Goal: Information Seeking & Learning: Learn about a topic

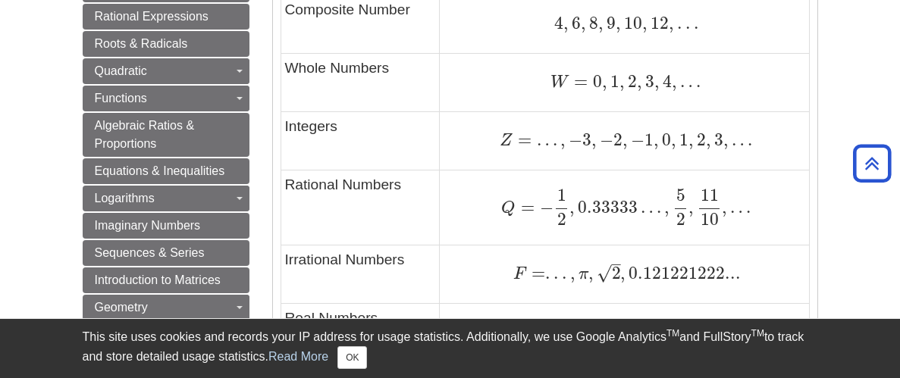
scroll to position [1052, 0]
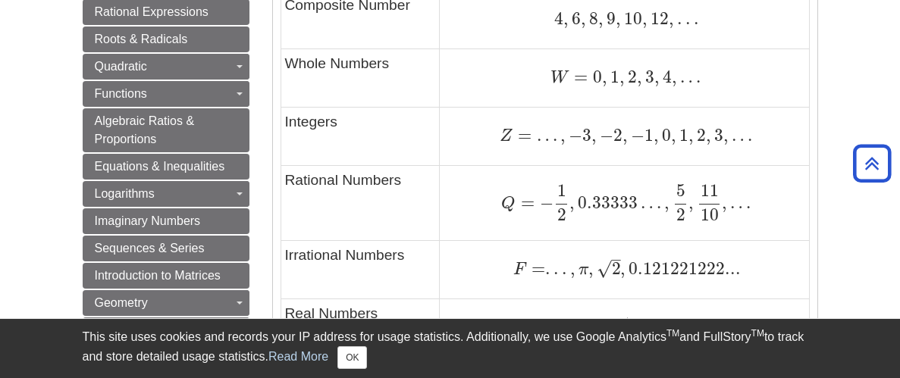
drag, startPoint x: 899, startPoint y: 31, endPoint x: 810, endPoint y: 186, distance: 178.9
click at [810, 186] on html "Library Chat This site uses cookies and records your IP address for usage stati…" at bounding box center [450, 198] width 900 height 2501
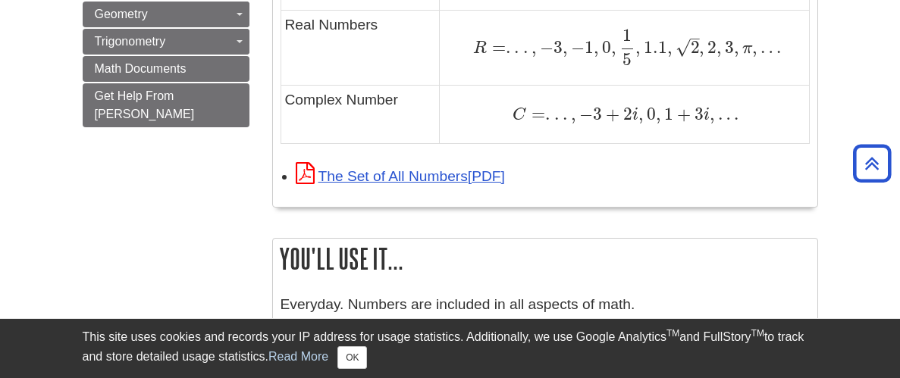
scroll to position [1332, 0]
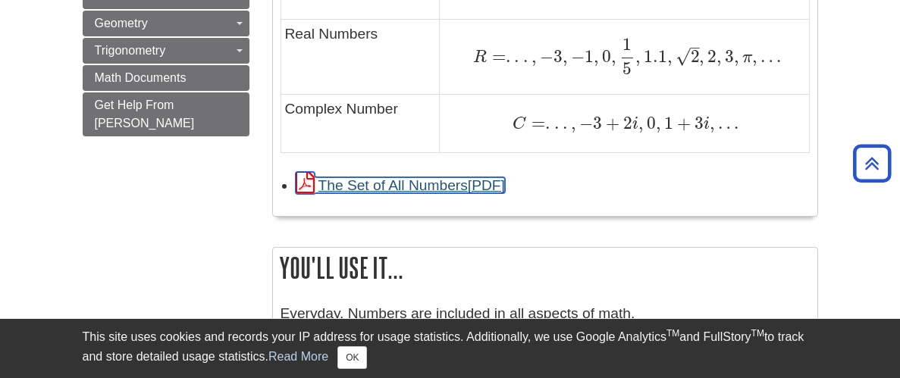
click at [367, 189] on link "The Set of All Numbers" at bounding box center [400, 185] width 209 height 16
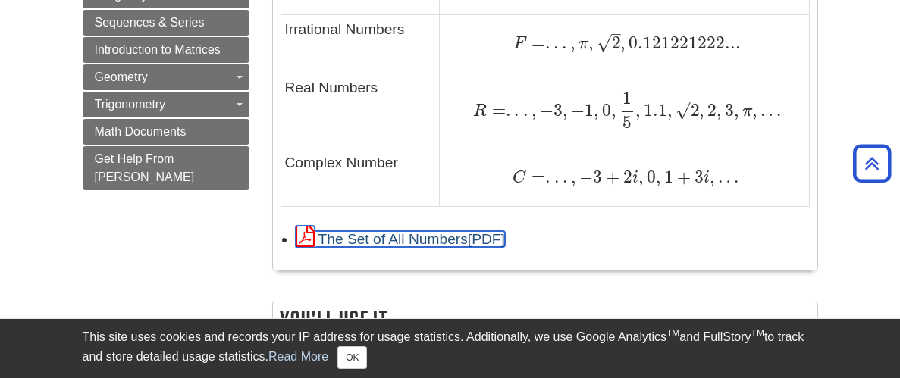
scroll to position [1280, 0]
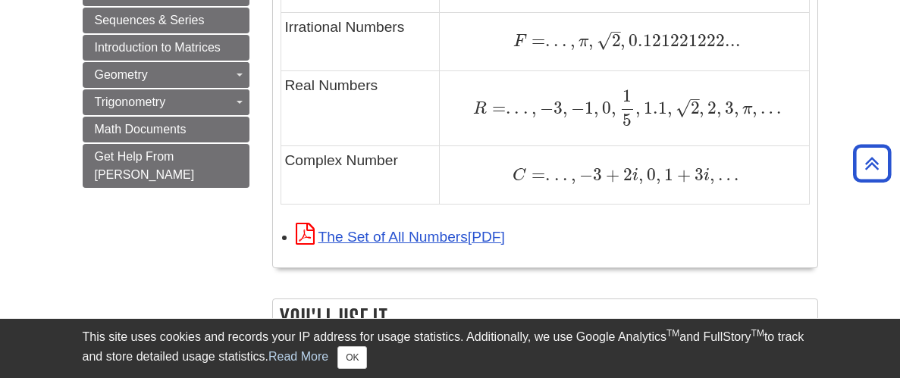
click at [463, 120] on div "R = . . . , − 3 , − 1 , 0 , 1 5 , 1.1 , 2 – √ , 2 , 3 , π , … R = . . . , − 3 ,…" at bounding box center [623, 108] width 361 height 38
click at [483, 116] on span "R" at bounding box center [480, 109] width 14 height 17
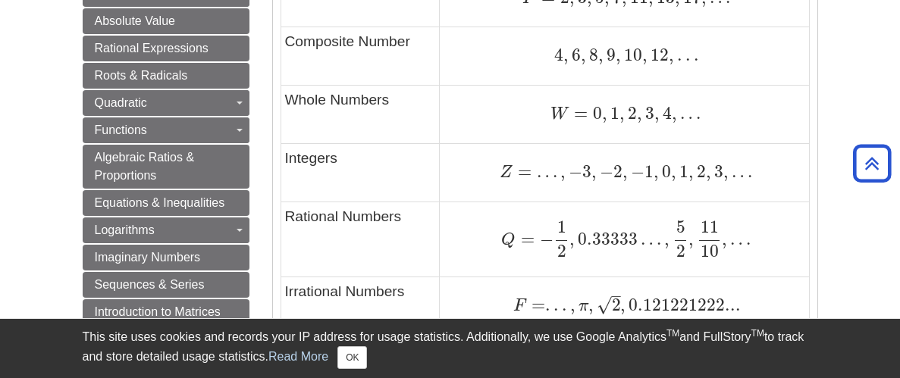
scroll to position [1014, 0]
click at [361, 371] on div "This site uses cookies and records your IP address for usage statistics. Additi…" at bounding box center [450, 348] width 735 height 59
click at [356, 364] on button "OK" at bounding box center [352, 357] width 30 height 23
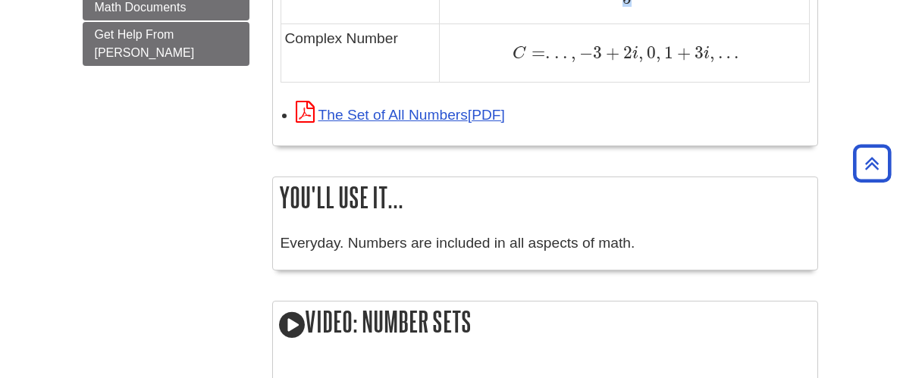
scroll to position [1402, 0]
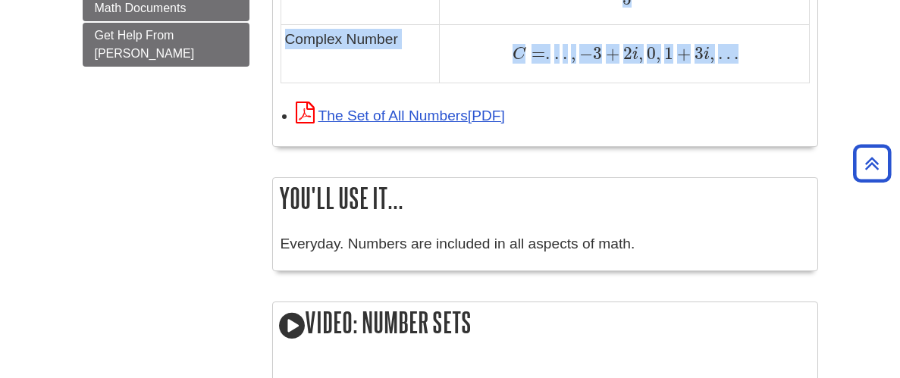
drag, startPoint x: 284, startPoint y: 175, endPoint x: 736, endPoint y: 59, distance: 466.5
copy div "Definitions: Natural Numbers - Common counting numbers. Prime Number - A natura…"
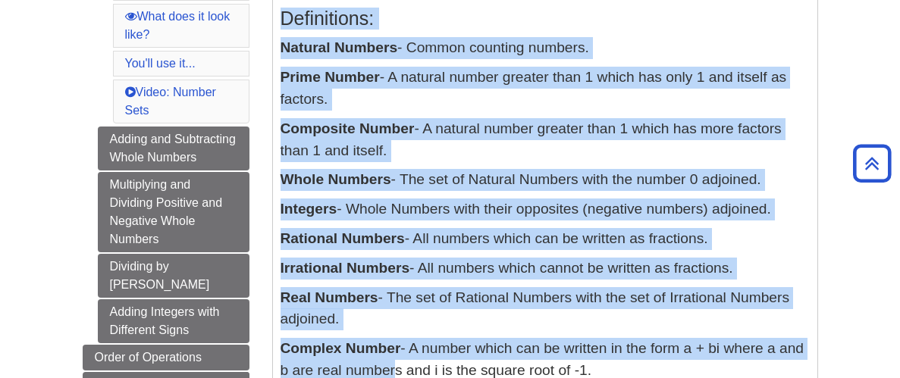
scroll to position [605, 0]
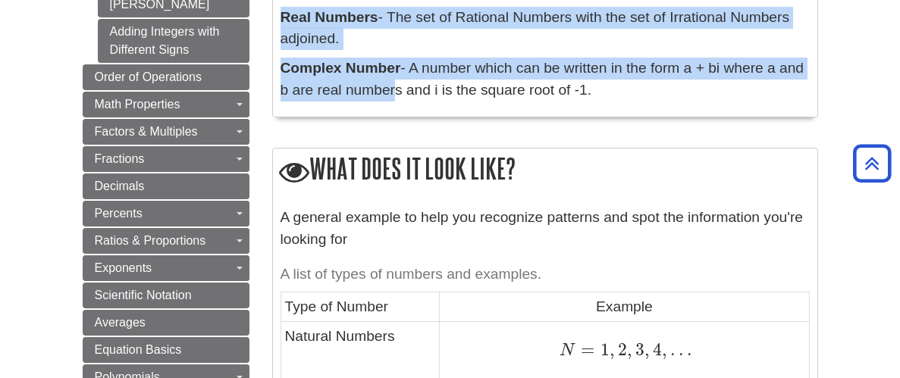
drag, startPoint x: 278, startPoint y: 92, endPoint x: 599, endPoint y: 92, distance: 320.7
copy div "Definitions: Natural Numbers - Common counting numbers. Prime Number - A natura…"
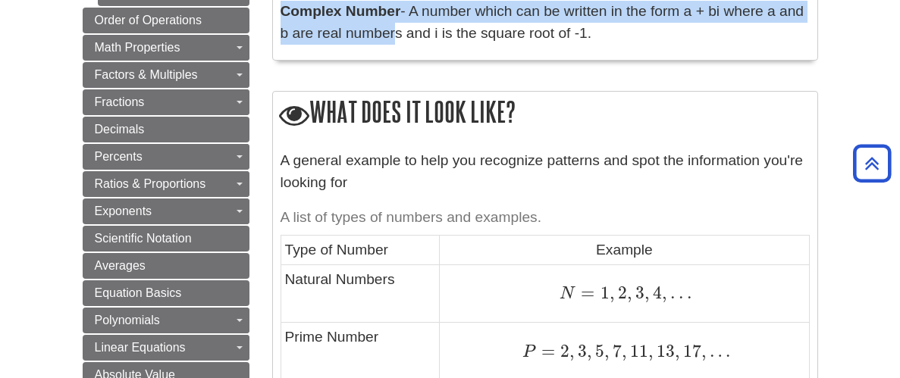
scroll to position [683, 0]
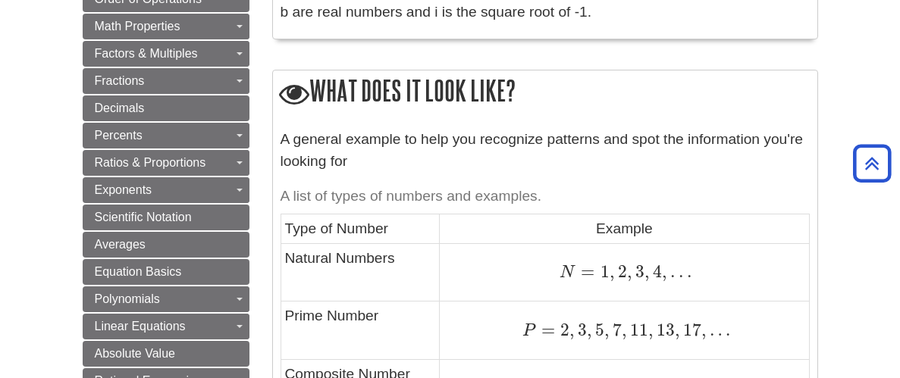
click at [298, 193] on caption "A list of types of numbers and examples." at bounding box center [544, 197] width 529 height 34
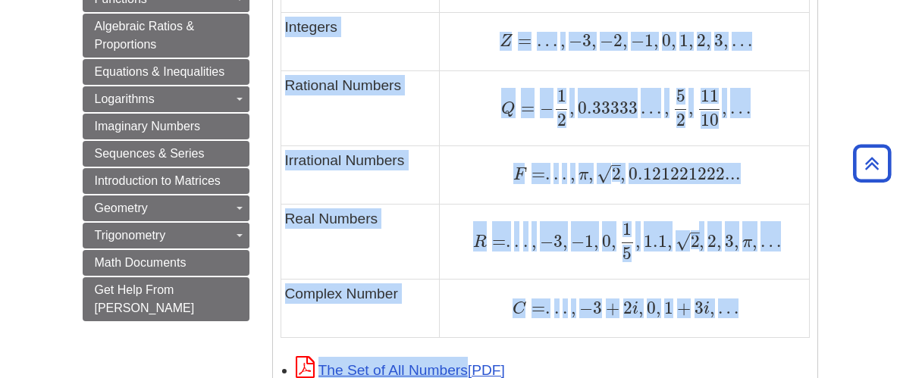
scroll to position [1156, 0]
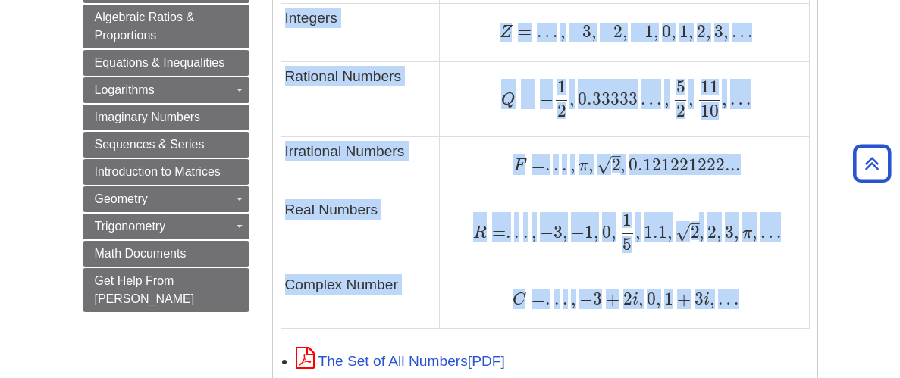
drag, startPoint x: 283, startPoint y: 220, endPoint x: 742, endPoint y: 300, distance: 466.4
click at [740, 300] on tbody "Type of Number Example Natural Numbers N = 1 , 2 , 3 , 4 , . . . N = 1 , 2 , 3 …" at bounding box center [544, 35] width 528 height 588
copy tbody "Type of Number Example Natural Numbers N = 1 , 2 , 3 , 4 , . . . N = 1 , 2 , 3 …"
click at [422, 139] on td "Irrational Numbers" at bounding box center [359, 166] width 159 height 58
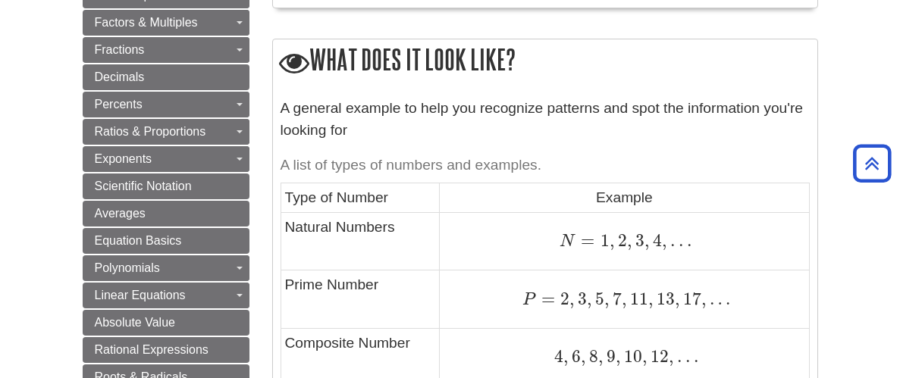
scroll to position [705, 0]
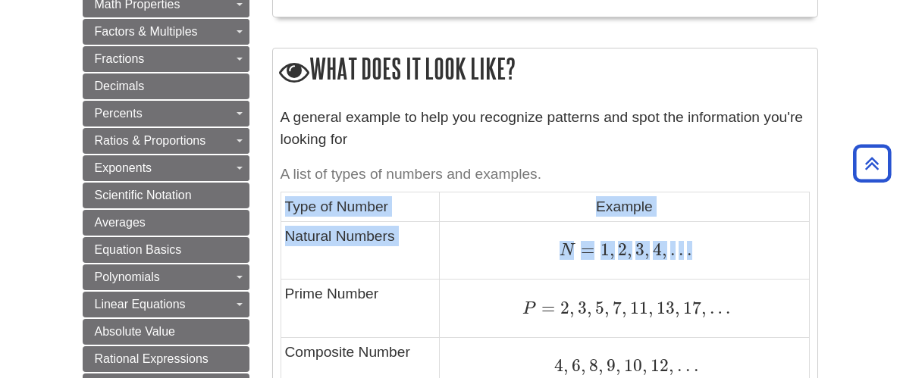
drag, startPoint x: 284, startPoint y: 203, endPoint x: 702, endPoint y: 258, distance: 422.0
copy tbody "Type of Number Example Natural Numbers N = 1 , 2 , 3 , 4 , . . ."
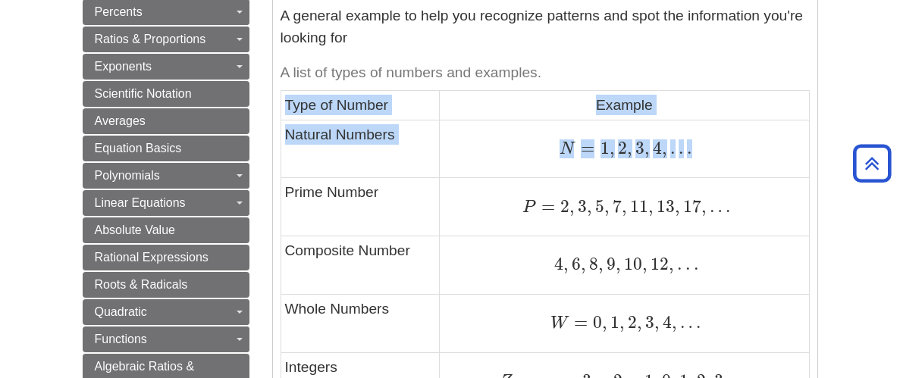
scroll to position [814, 0]
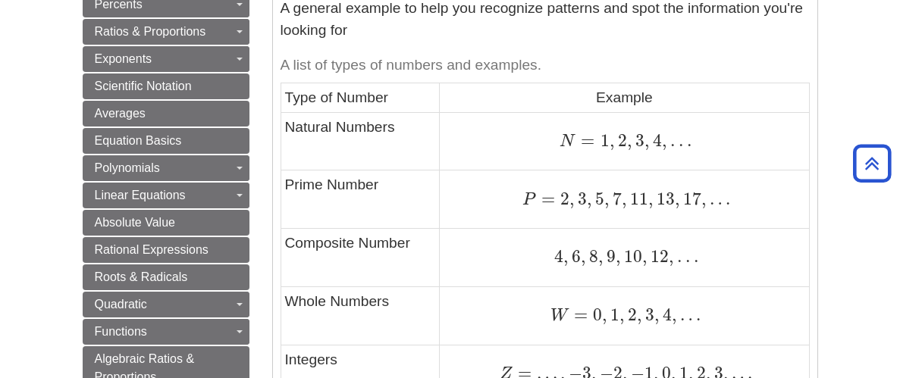
click at [280, 188] on td "Prime Number" at bounding box center [359, 200] width 159 height 58
drag, startPoint x: 283, startPoint y: 181, endPoint x: 394, endPoint y: 191, distance: 111.9
click at [394, 191] on td "Prime Number" at bounding box center [359, 200] width 159 height 58
click at [268, 179] on div "What does it mean? Definitions: Natural Numbers - Common counting numbers. Prim…" at bounding box center [545, 332] width 569 height 1800
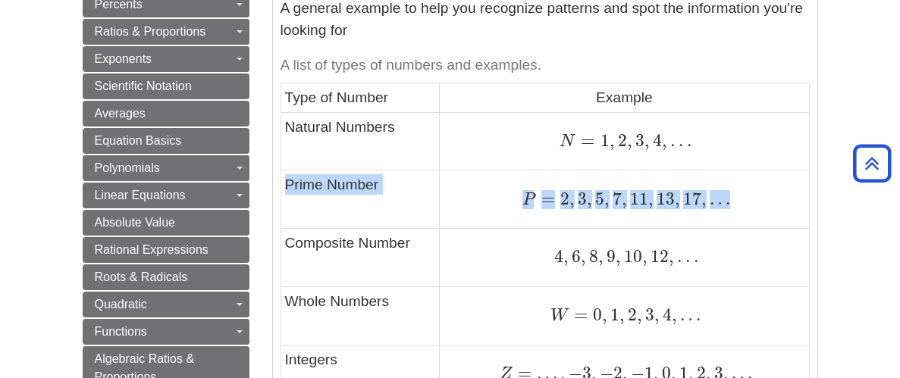
drag, startPoint x: 280, startPoint y: 178, endPoint x: 739, endPoint y: 207, distance: 459.5
click at [739, 207] on tr "Prime Number P = 2 , 3 , 5 , 7 , 11 , 13 , 17 , … P = 2 , 3 , 5 , 7 , 11 , 13 ,…" at bounding box center [544, 200] width 528 height 58
copy tr "Prime Number P = 2 , 3 , 5 , 7 , 11 , 13 , 17 , …"
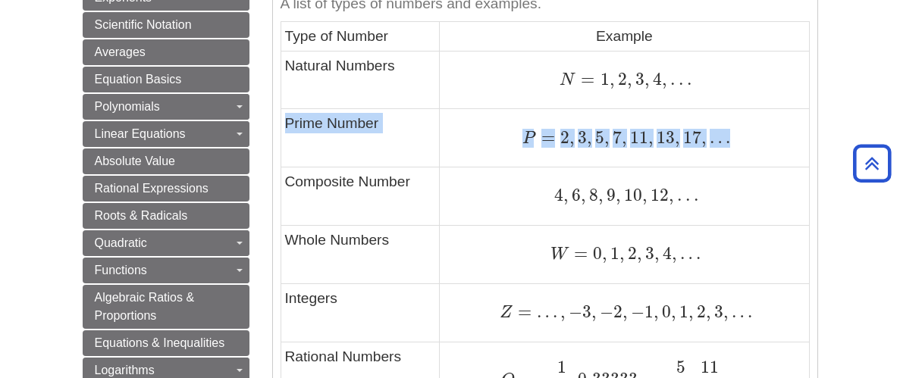
scroll to position [879, 0]
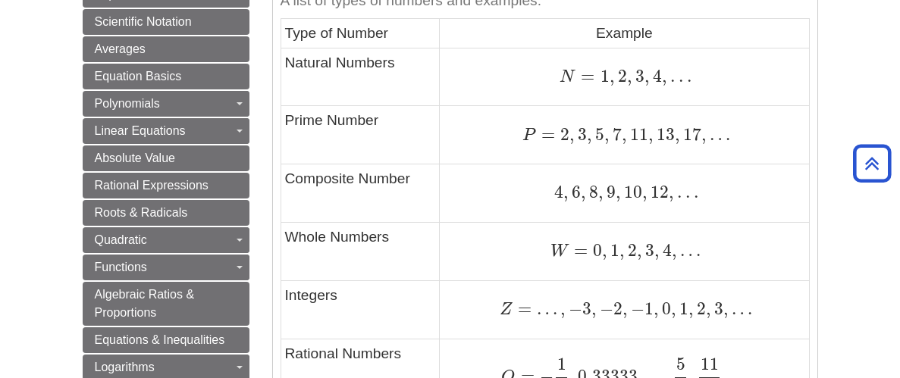
click at [287, 169] on td "Composite Number" at bounding box center [359, 194] width 159 height 58
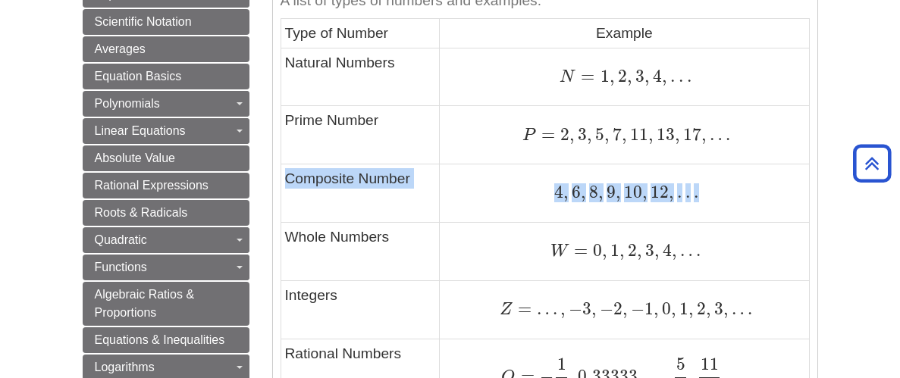
drag, startPoint x: 286, startPoint y: 169, endPoint x: 706, endPoint y: 186, distance: 420.3
click at [706, 186] on tr "Composite Number 4 , 6 , 8 , 9 , 10 , 12 , . . . 4 , 6 , 8 , 9 , 10 , 12 , . . ." at bounding box center [544, 194] width 528 height 58
copy tr "Composite Number 4 , 6 , 8 , 9 , 10 , 12 , . . ."
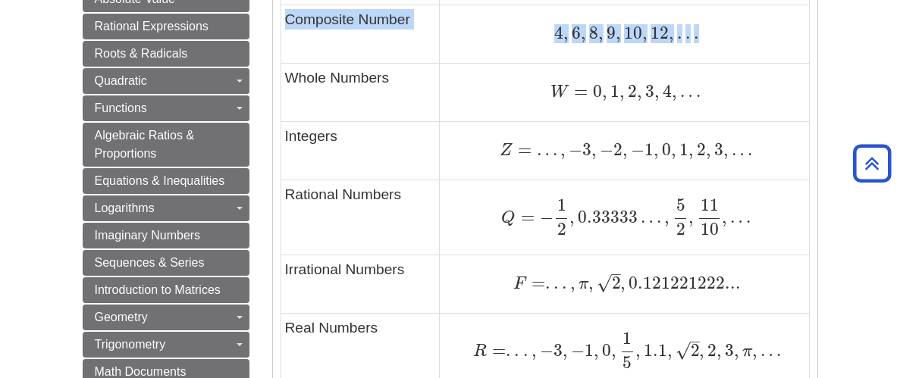
scroll to position [1040, 0]
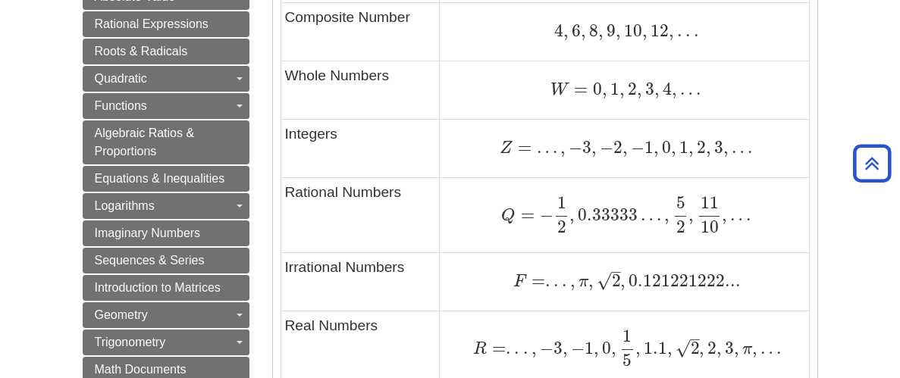
click at [301, 77] on td "Whole Numbers" at bounding box center [359, 90] width 159 height 58
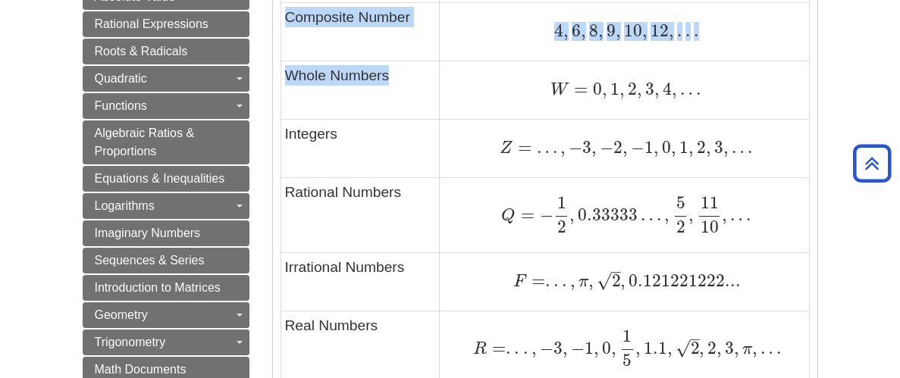
drag, startPoint x: 278, startPoint y: 78, endPoint x: 485, endPoint y: 91, distance: 207.4
click at [501, 91] on div "A general example to help you recognize patterns and spot the information you'r…" at bounding box center [545, 136] width 544 height 744
drag, startPoint x: 484, startPoint y: 91, endPoint x: 472, endPoint y: 91, distance: 12.9
click at [484, 91] on div "W = 0 , 1 , 2 , 3 , 4 , … W = 0 , 1 , 2 , 3 , 4 , …" at bounding box center [623, 90] width 361 height 20
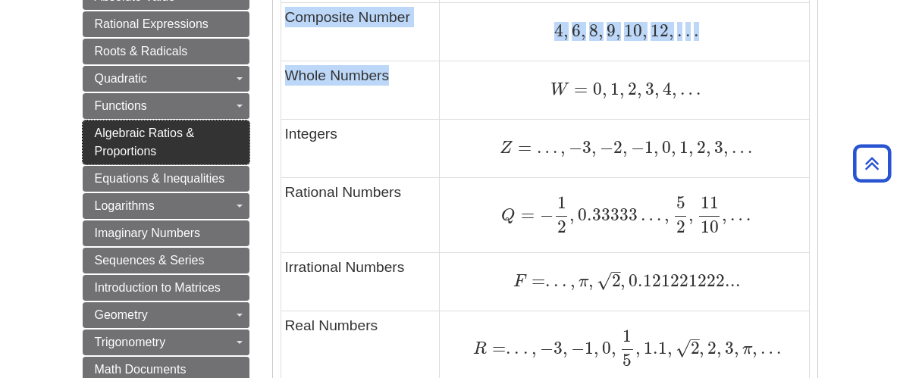
click at [245, 121] on link "Algebraic Ratios & Proportions" at bounding box center [166, 143] width 167 height 44
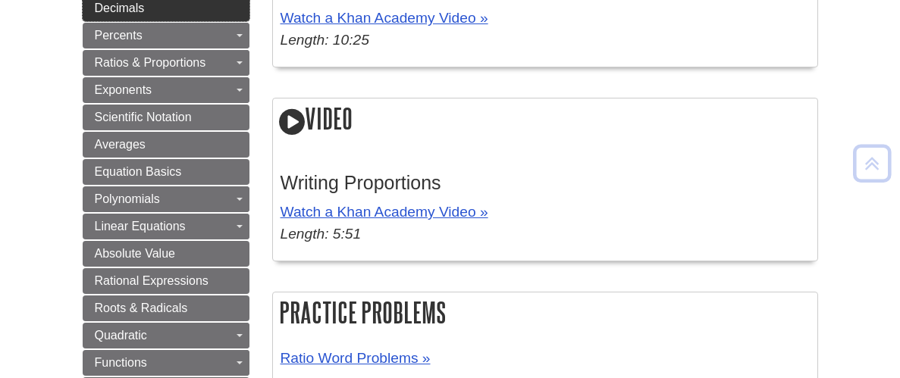
scroll to position [357, 0]
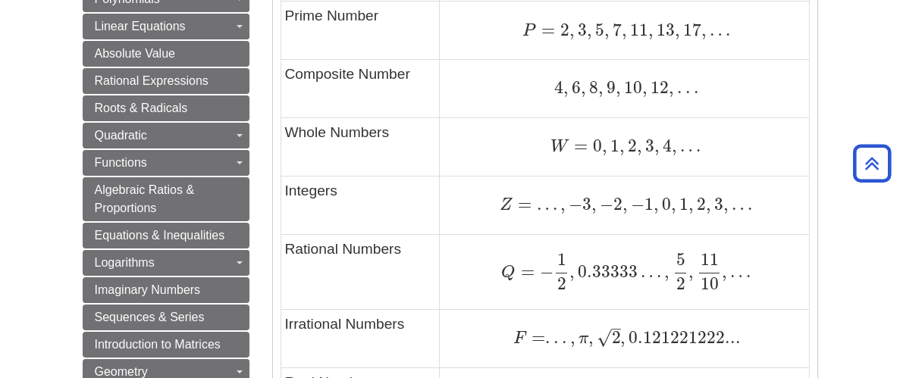
scroll to position [950, 0]
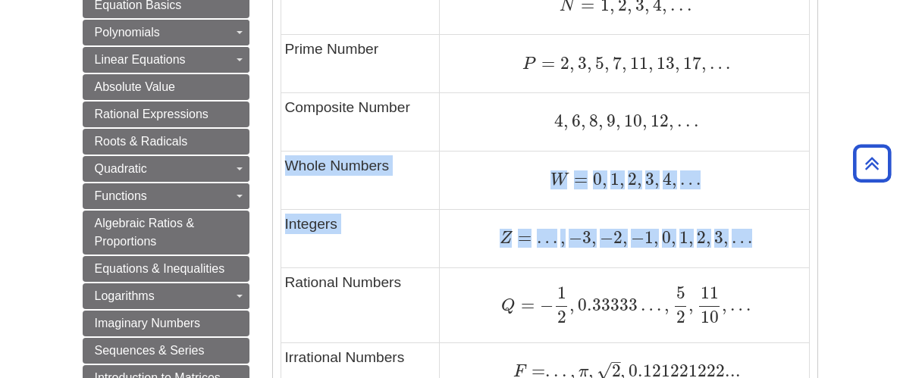
drag, startPoint x: 283, startPoint y: 165, endPoint x: 740, endPoint y: 243, distance: 463.9
click at [740, 243] on tbody "Type of Number Example Natural Numbers N = 1 , 2 , 3 , 4 , . . . N = 1 , 2 , 3 …" at bounding box center [544, 242] width 528 height 588
copy tbody "Whole Numbers W = 0 , 1 , 2 , 3 , 4 , … W = 0 , 1 , 2 , 3 , 4 , … Integers Z = …"
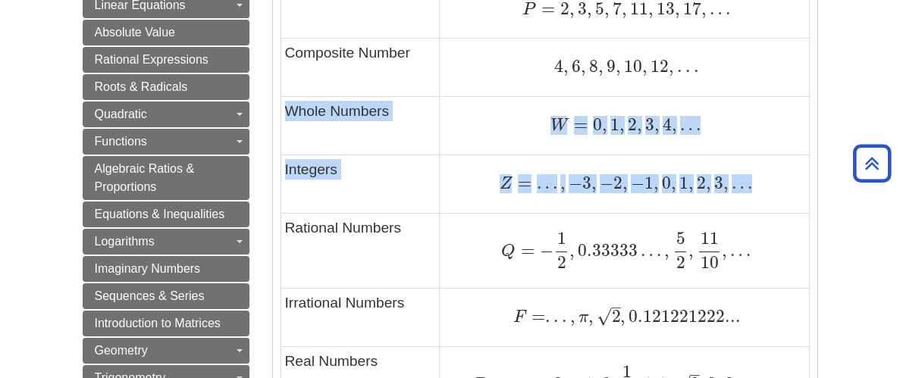
scroll to position [1010, 0]
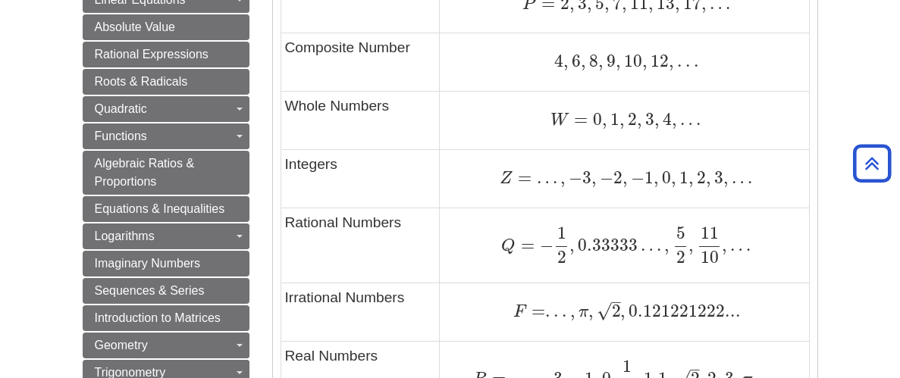
click at [290, 223] on td "Rational Numbers" at bounding box center [359, 245] width 159 height 75
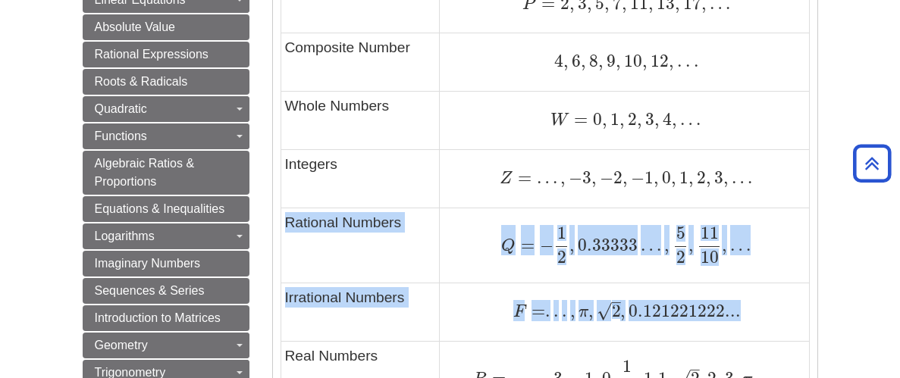
drag, startPoint x: 282, startPoint y: 216, endPoint x: 743, endPoint y: 318, distance: 472.0
click at [743, 318] on tbody "Type of Number Example Natural Numbers N = 1 , 2 , 3 , 4 , . . . N = 1 , 2 , 3 …" at bounding box center [544, 182] width 528 height 588
copy tbody "Rational Numbers Q = − 1 2 , 0.33333 … , 5 2 , 11 10 , … Q = − 1 2 , 0.33333 … …"
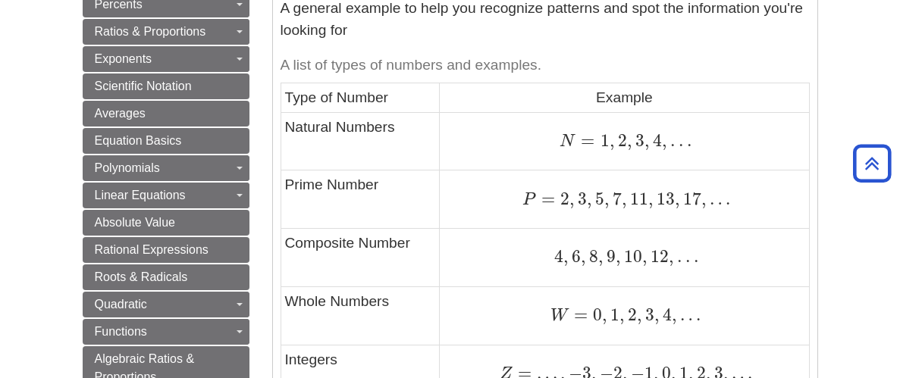
scroll to position [56, 0]
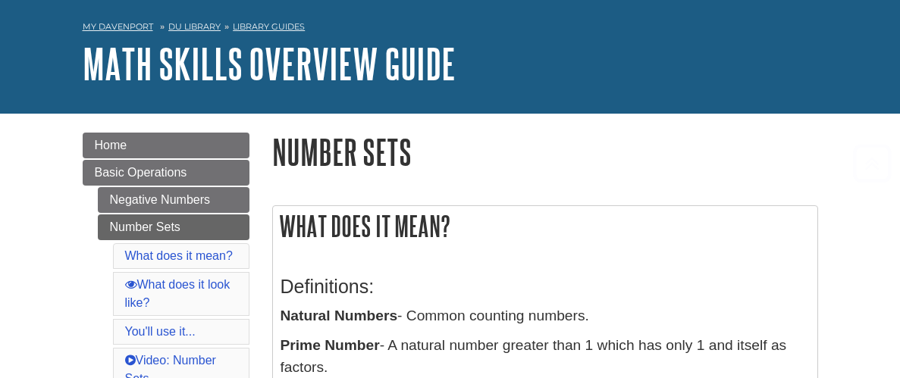
click at [647, 246] on h2 "What does it mean?" at bounding box center [545, 226] width 544 height 40
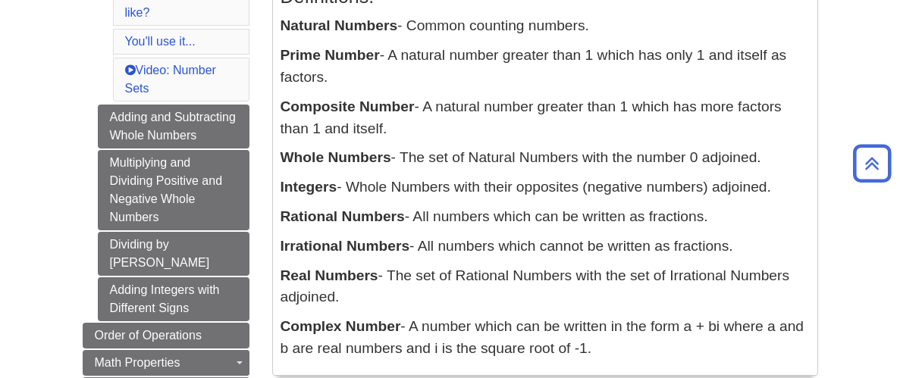
scroll to position [332, 0]
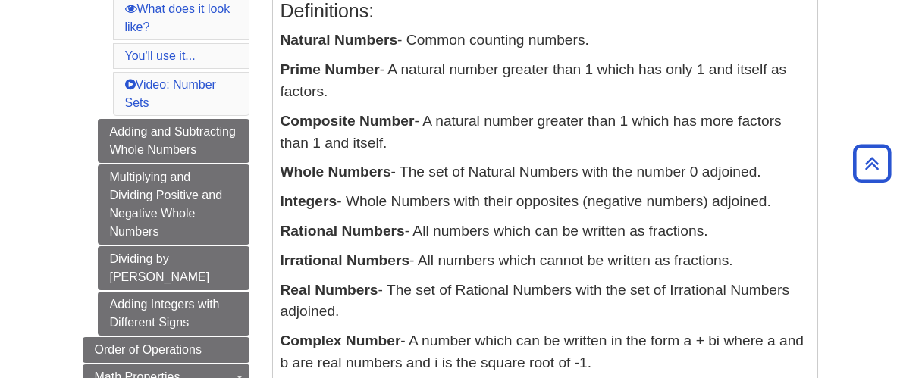
drag, startPoint x: 272, startPoint y: 40, endPoint x: 284, endPoint y: 43, distance: 11.8
click at [284, 43] on div "Definitions: Natural Numbers - Common counting numbers. Prime Number - A natura…" at bounding box center [545, 183] width 544 height 412
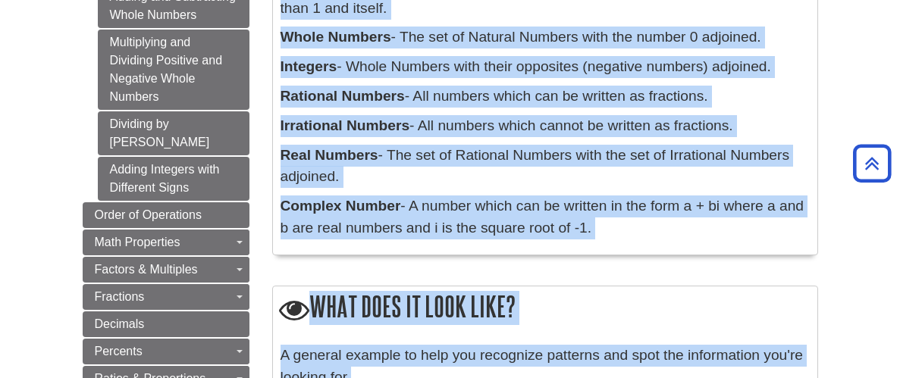
scroll to position [534, 0]
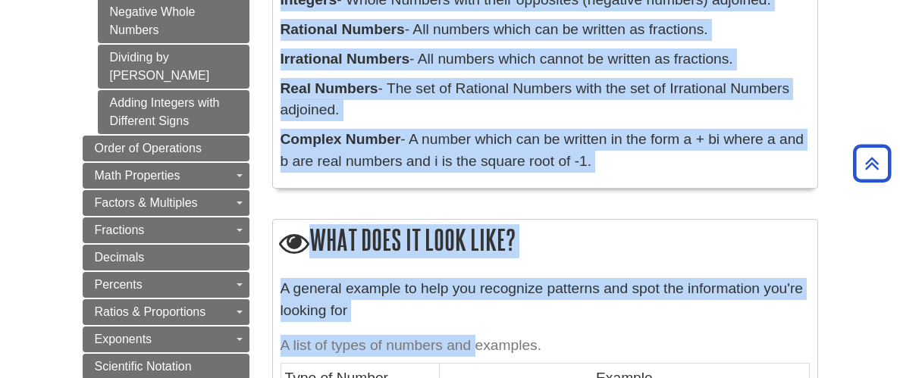
drag, startPoint x: 278, startPoint y: 47, endPoint x: 590, endPoint y: 169, distance: 334.6
copy div "Natural Numbers - Common counting numbers. Prime Number - A natural number grea…"
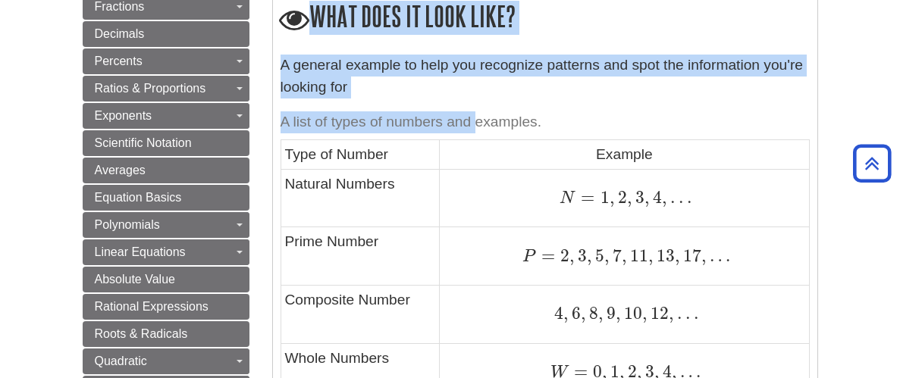
scroll to position [767, 0]
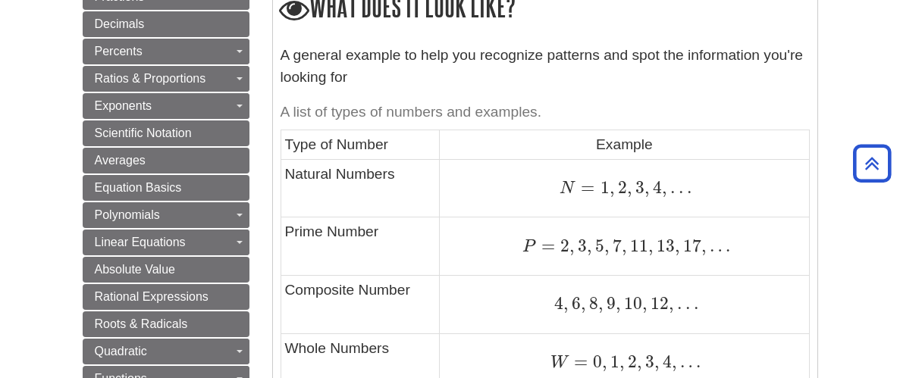
click at [303, 145] on td "Type of Number" at bounding box center [359, 144] width 159 height 29
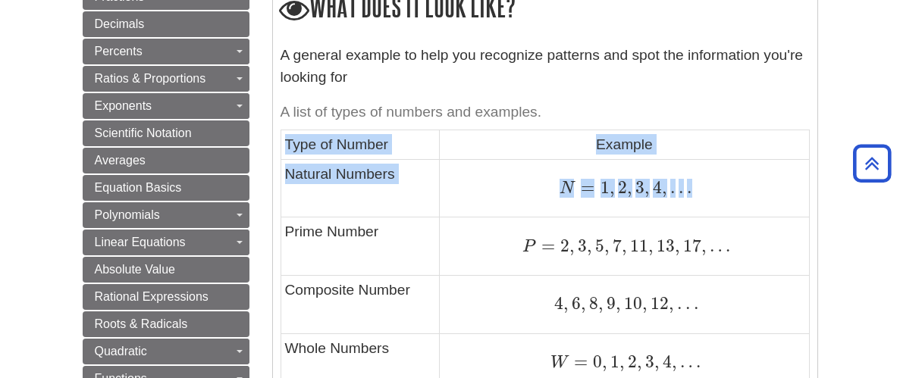
drag, startPoint x: 287, startPoint y: 140, endPoint x: 723, endPoint y: 195, distance: 439.3
copy tbody "Type of Number Example Natural Numbers N = 1 , 2 , 3 , 4 , . . ."
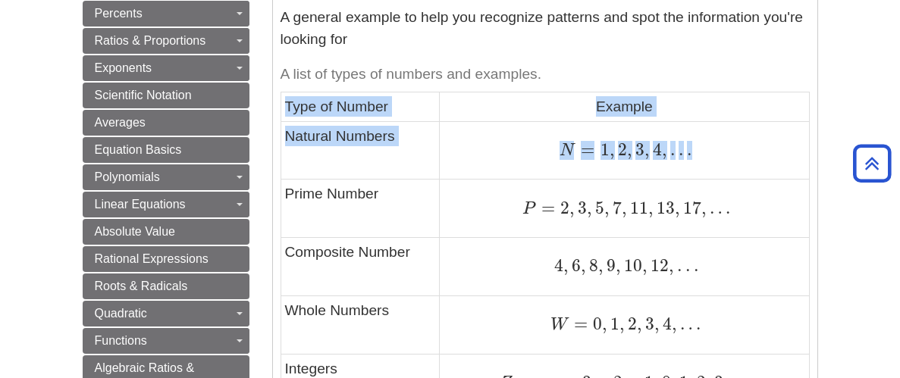
scroll to position [834, 0]
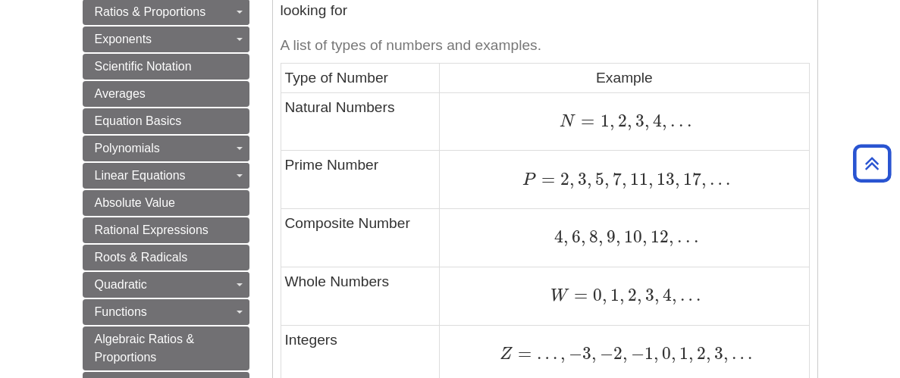
click at [290, 168] on td "Prime Number" at bounding box center [359, 180] width 159 height 58
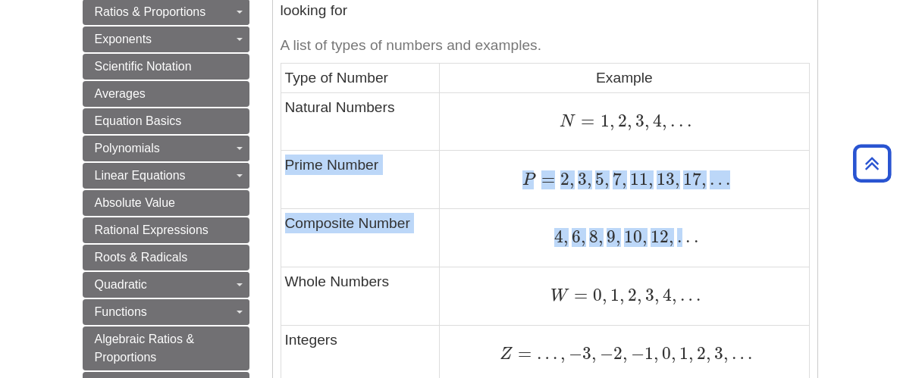
drag, startPoint x: 280, startPoint y: 165, endPoint x: 675, endPoint y: 232, distance: 400.7
click at [675, 232] on tbody "Type of Number Example Natural Numbers N = 1 , 2 , 3 , 4 , . . . N = 1 , 2 , 3 …" at bounding box center [544, 358] width 528 height 588
click at [674, 227] on span "." at bounding box center [678, 237] width 8 height 20
drag, startPoint x: 284, startPoint y: 160, endPoint x: 700, endPoint y: 242, distance: 424.2
click at [700, 242] on tbody "Type of Number Example Natural Numbers N = 1 , 2 , 3 , 4 , . . . N = 1 , 2 , 3 …" at bounding box center [544, 358] width 528 height 588
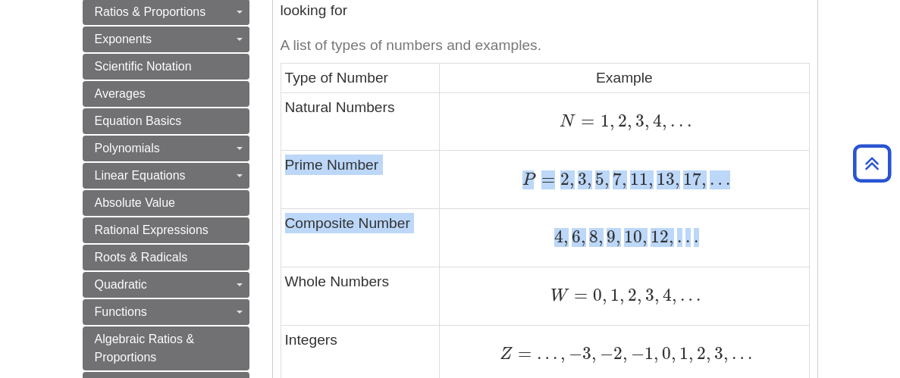
copy tbody "Prime Number P = 2 , 3 , 5 , 7 , 11 , 13 , 17 , … P = 2 , 3 , 5 , 7 , 11 , 13 ,…"
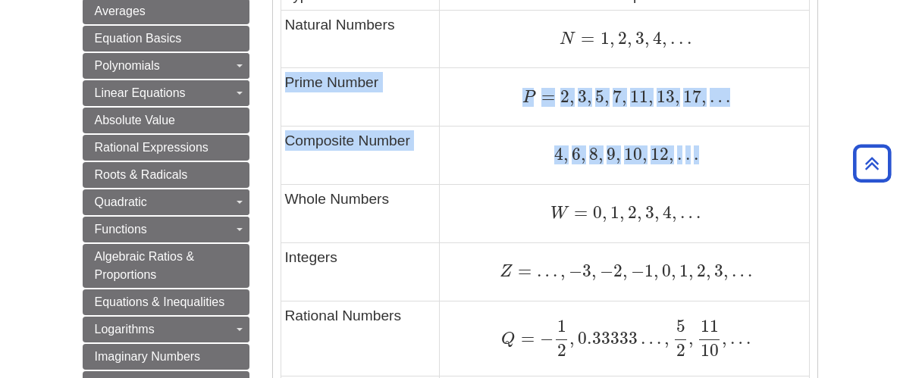
scroll to position [919, 0]
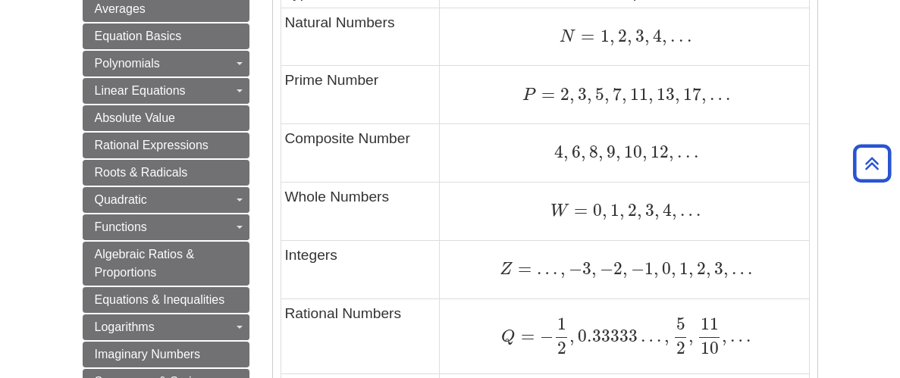
click at [313, 189] on td "Whole Numbers" at bounding box center [359, 212] width 159 height 58
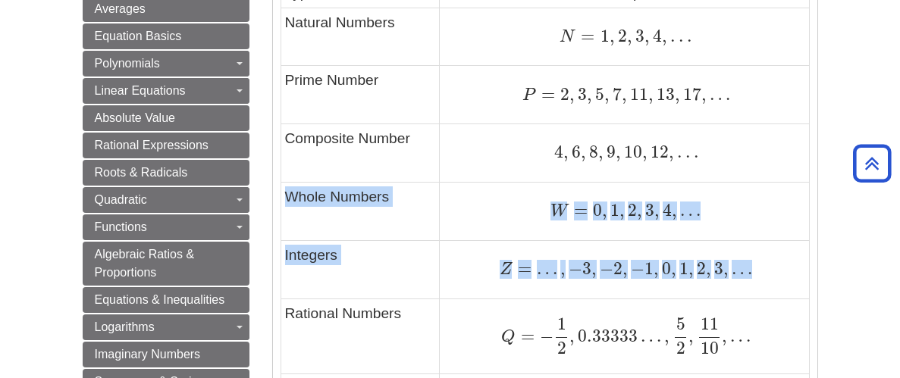
drag, startPoint x: 284, startPoint y: 194, endPoint x: 765, endPoint y: 266, distance: 486.7
click at [765, 266] on tbody "Type of Number Example Natural Numbers N = 1 , 2 , 3 , 4 , . . . N = 1 , 2 , 3 …" at bounding box center [544, 273] width 528 height 588
copy tbody "Whole Numbers W = 0 , 1 , 2 , 3 , 4 , … W = 0 , 1 , 2 , 3 , 4 , … Integers Z = …"
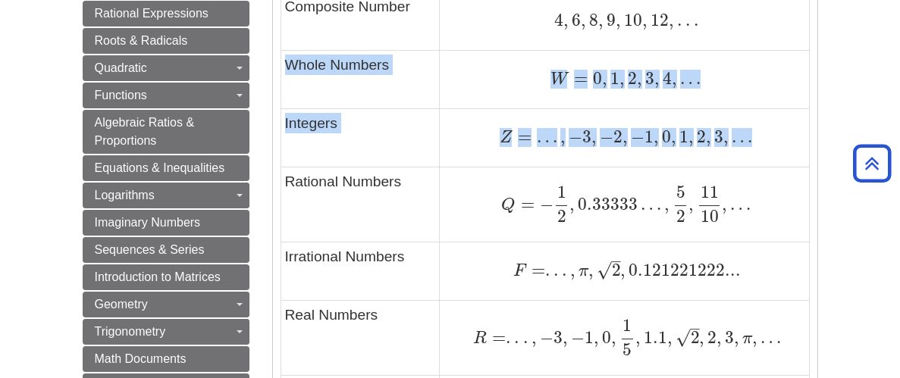
scroll to position [1072, 0]
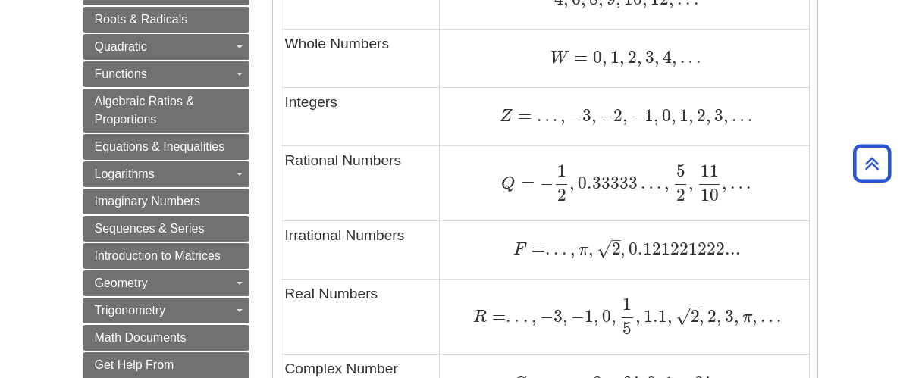
click at [294, 157] on td "Rational Numbers" at bounding box center [359, 183] width 159 height 75
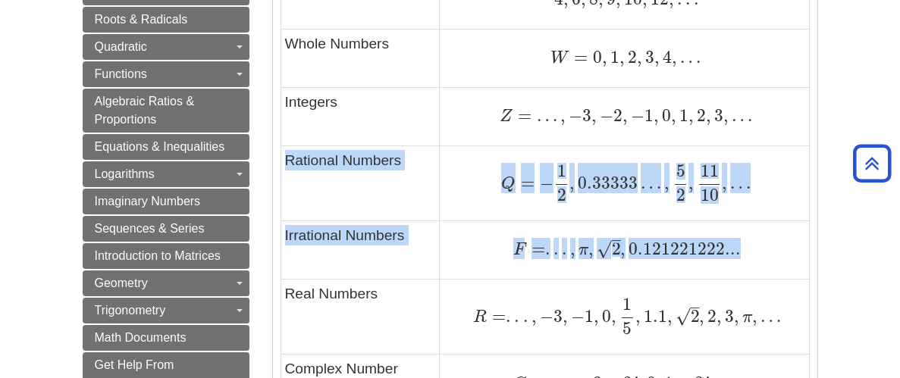
drag, startPoint x: 283, startPoint y: 157, endPoint x: 759, endPoint y: 258, distance: 486.6
click at [759, 258] on tbody "Type of Number Example Natural Numbers N = 1 , 2 , 3 , 4 , . . . N = 1 , 2 , 3 …" at bounding box center [544, 120] width 528 height 588
copy tbody "Rational Numbers Q = − 1 2 , 0.33333 … , 5 2 , 11 10 , … Q = − 1 2 , 0.33333 … …"
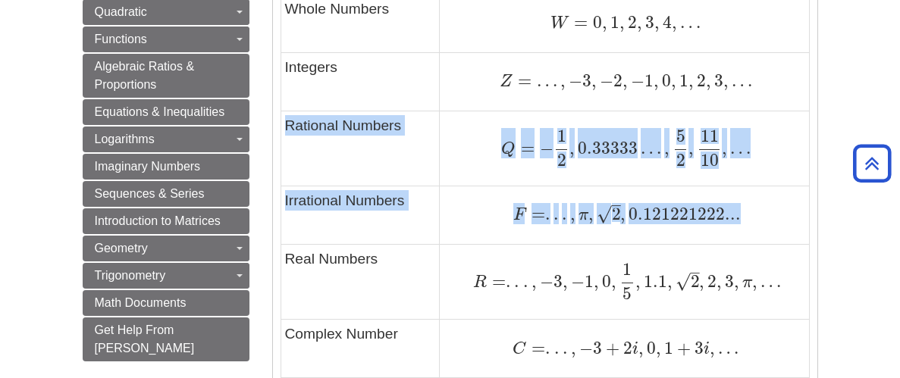
scroll to position [1116, 0]
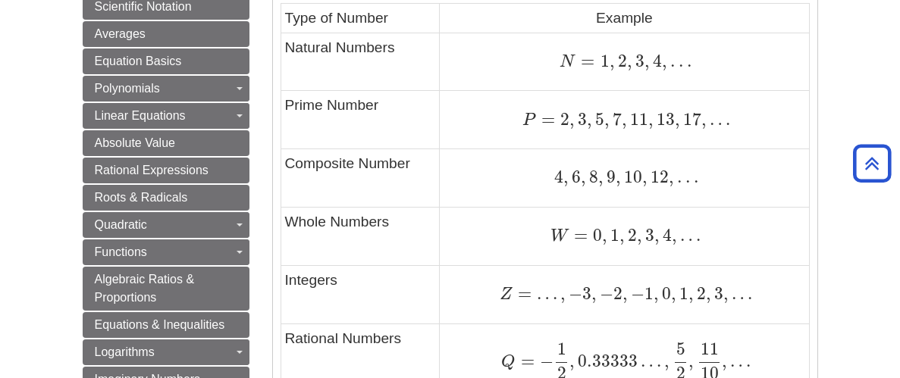
click at [321, 174] on td "Composite Number" at bounding box center [359, 178] width 159 height 58
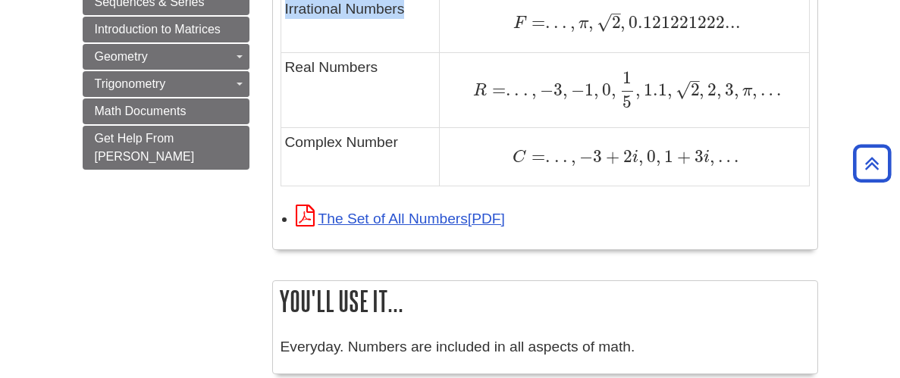
scroll to position [1273, 0]
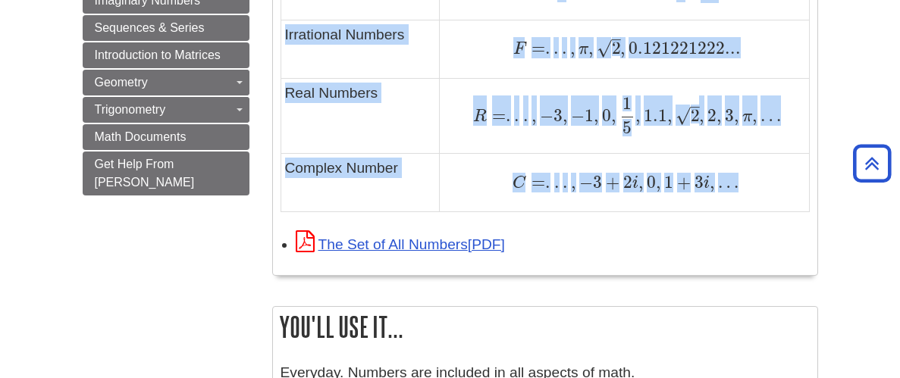
drag, startPoint x: 284, startPoint y: 118, endPoint x: 741, endPoint y: 183, distance: 461.0
copy tbody "Type of Number Example Natural Numbers N = 1 , 2 , 3 , 4 , . . . N = 1 , 2 , 3 …"
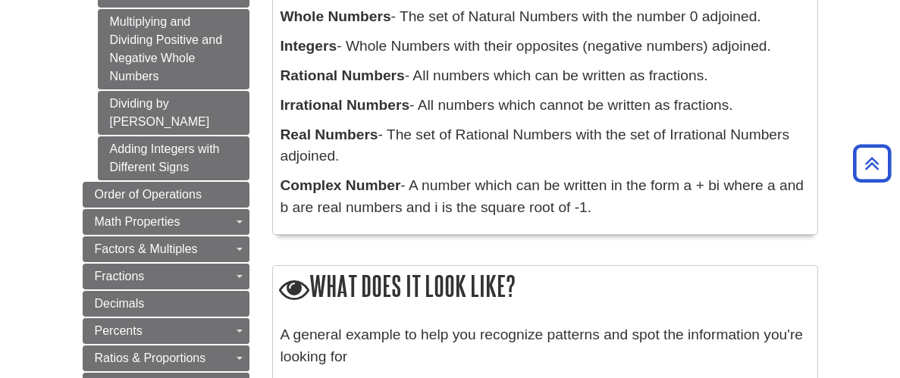
scroll to position [490, 0]
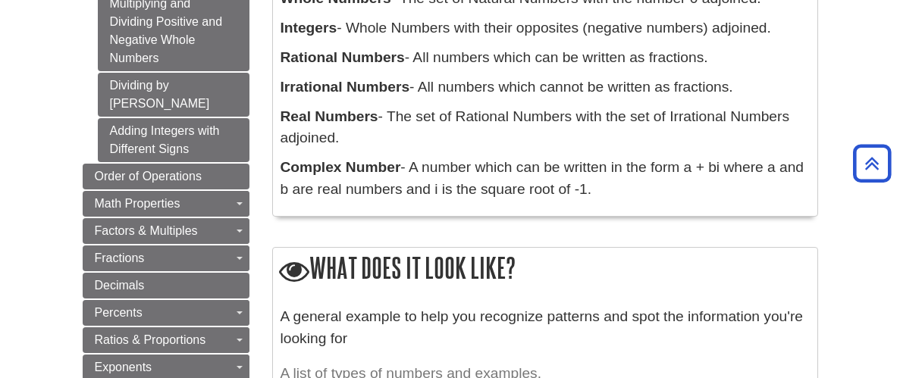
click at [462, 136] on p "Real Numbers - The set of Rational Numbers with the set of Irrational Numbers a…" at bounding box center [544, 128] width 529 height 44
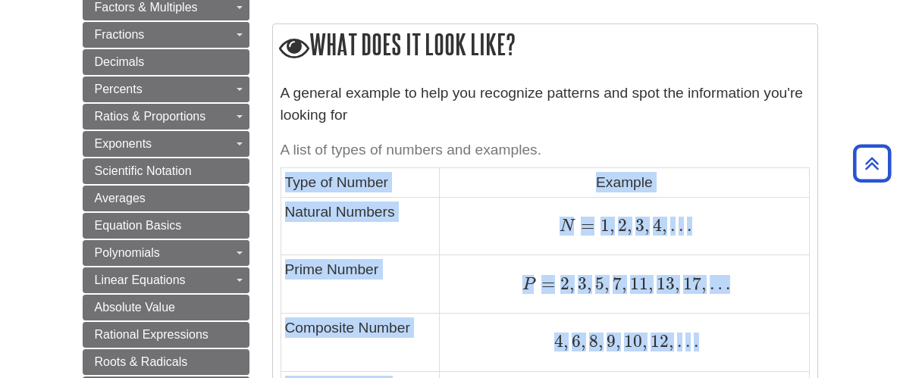
scroll to position [753, 0]
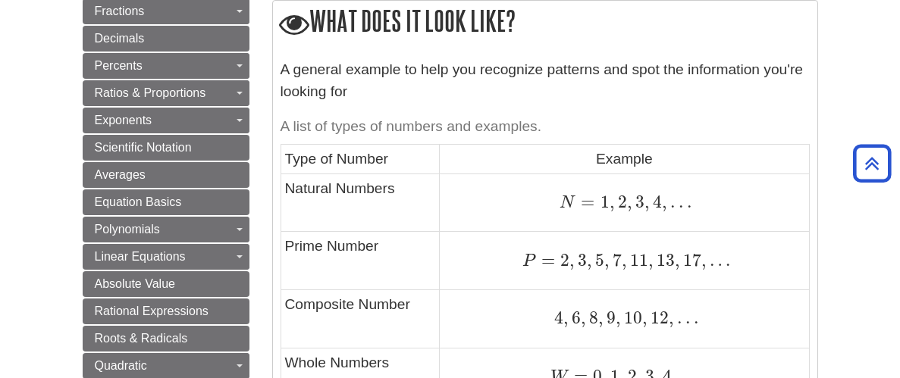
click at [315, 161] on td "Type of Number" at bounding box center [359, 159] width 159 height 29
click at [293, 154] on td "Type of Number" at bounding box center [359, 159] width 159 height 29
drag, startPoint x: 287, startPoint y: 146, endPoint x: 296, endPoint y: 152, distance: 10.9
click at [296, 152] on td "Type of Number" at bounding box center [359, 159] width 159 height 29
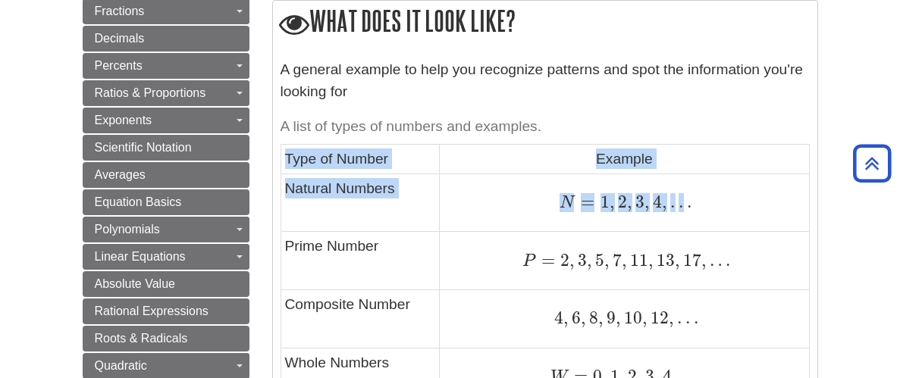
drag, startPoint x: 282, startPoint y: 158, endPoint x: 685, endPoint y: 207, distance: 405.5
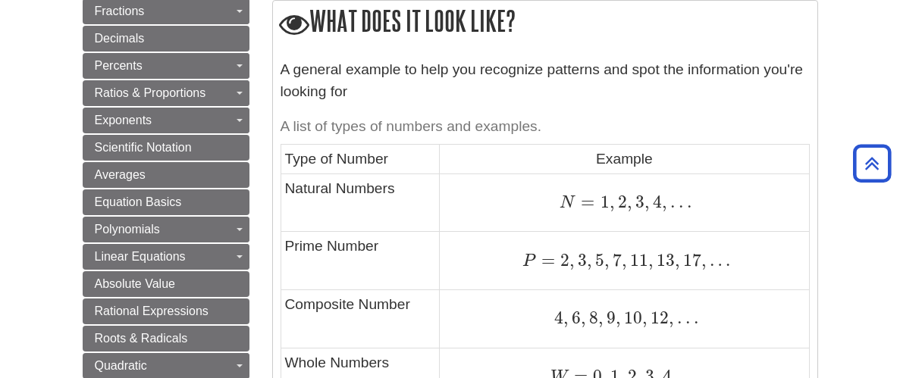
click at [260, 130] on div "Menu Home Basic Operations Negative Numbers Number Sets What does it mean? What…" at bounding box center [450, 380] width 758 height 1927
click at [289, 158] on td "Type of Number" at bounding box center [359, 159] width 159 height 29
drag, startPoint x: 289, startPoint y: 158, endPoint x: 367, endPoint y: 169, distance: 78.9
click at [367, 169] on td "Type of Number" at bounding box center [359, 159] width 159 height 29
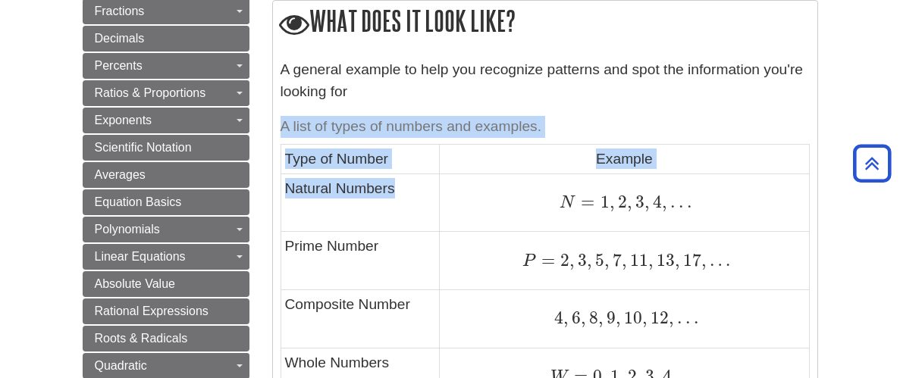
drag, startPoint x: 279, startPoint y: 156, endPoint x: 550, endPoint y: 186, distance: 272.2
click at [518, 186] on td "N = 1 , 2 , 3 , 4 , . . . N = 1 , 2 , 3 , 4 , . . ." at bounding box center [624, 203] width 369 height 58
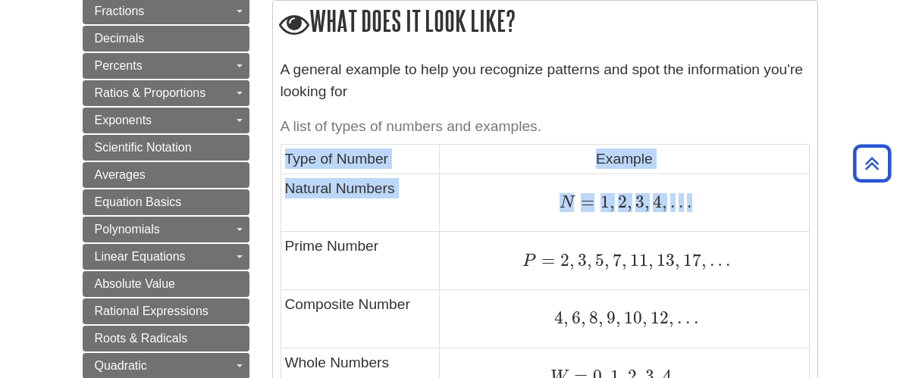
drag, startPoint x: 287, startPoint y: 155, endPoint x: 707, endPoint y: 208, distance: 423.3
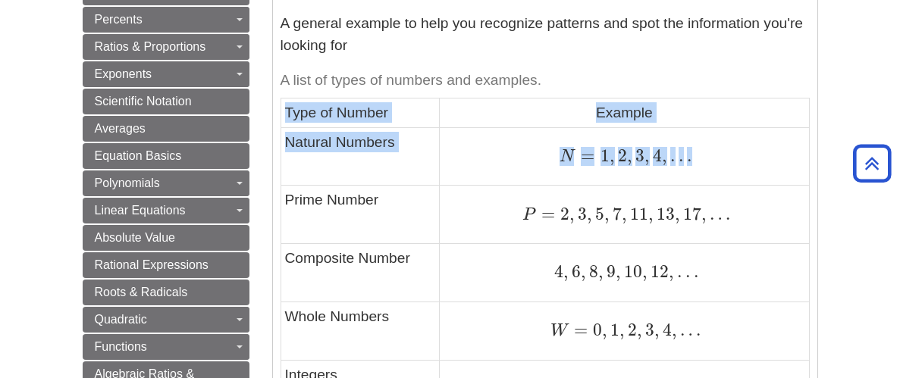
scroll to position [801, 0]
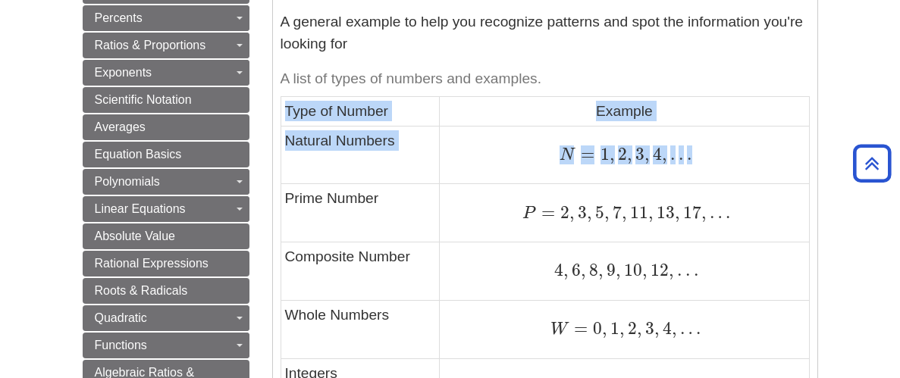
copy tbody "Type of Number Example Natural Numbers N = 1 , 2 , 3 , 4 , . . ."
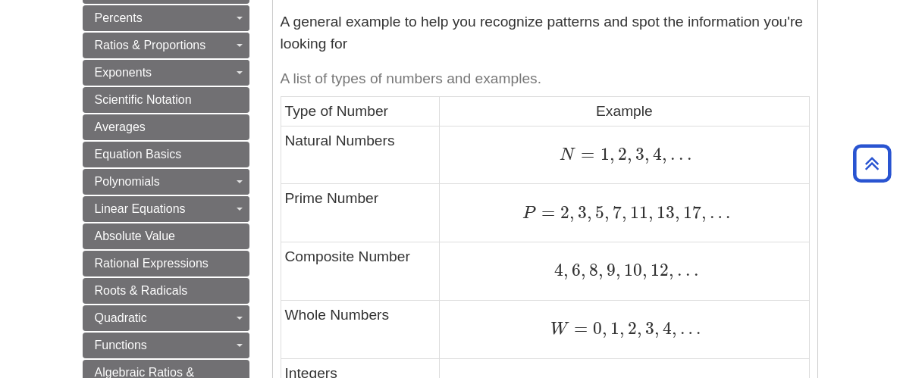
click at [309, 213] on td "Prime Number" at bounding box center [359, 213] width 159 height 58
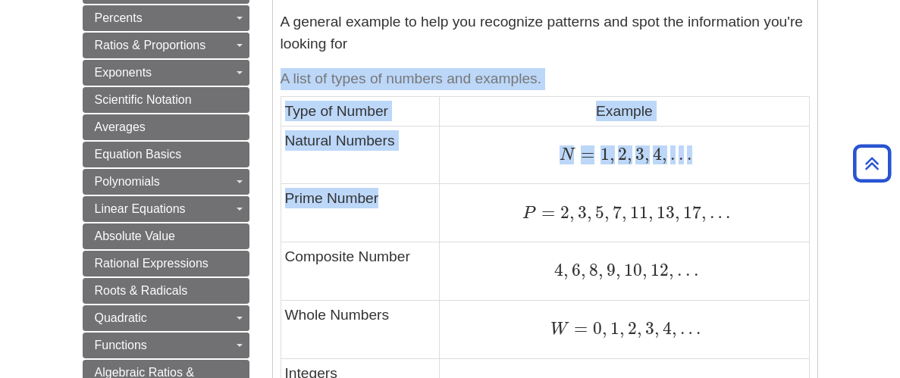
drag, startPoint x: 280, startPoint y: 196, endPoint x: 414, endPoint y: 196, distance: 134.2
click at [414, 196] on div "A general example to help you recognize patterns and spot the information you'r…" at bounding box center [545, 376] width 544 height 744
click at [412, 198] on td "Prime Number" at bounding box center [359, 213] width 159 height 58
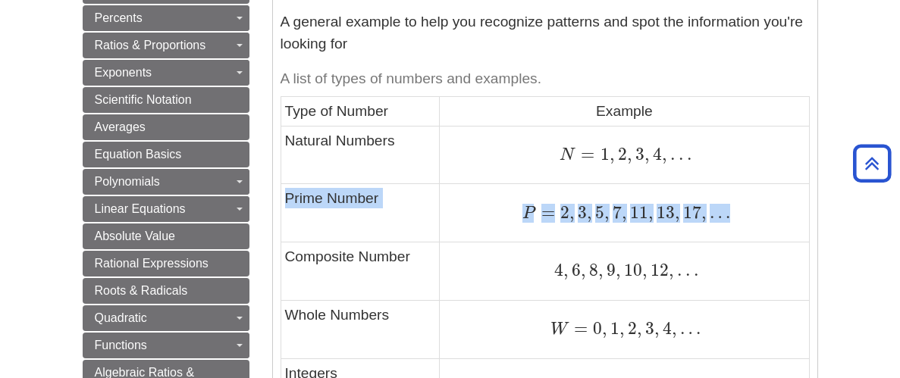
drag, startPoint x: 283, startPoint y: 195, endPoint x: 722, endPoint y: 205, distance: 439.1
click at [719, 205] on tr "Prime Number P = 2 , 3 , 5 , 7 , 11 , 13 , 17 , … P = 2 , 3 , 5 , 7 , 11 , 13 ,…" at bounding box center [544, 213] width 528 height 58
copy tr "Prime Number P = 2 , 3 , 5 , 7 , 11 , 13 , 17 , …"
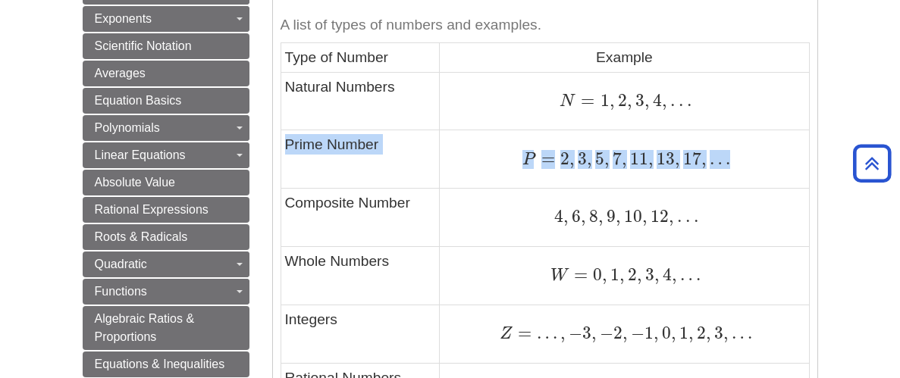
scroll to position [859, 0]
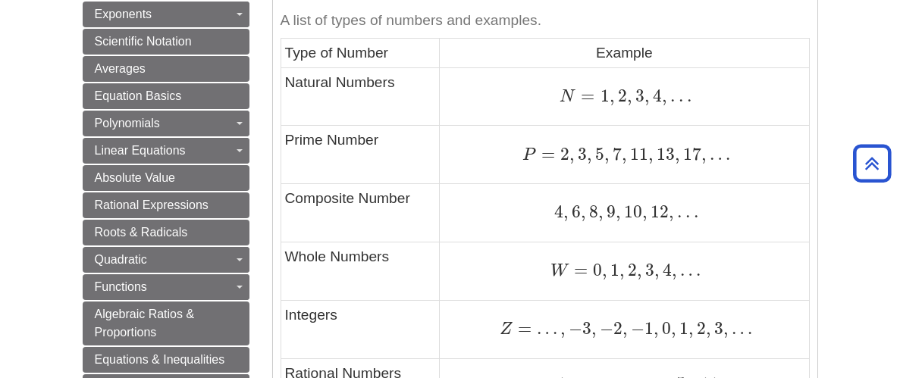
click at [292, 196] on td "Composite Number" at bounding box center [359, 213] width 159 height 58
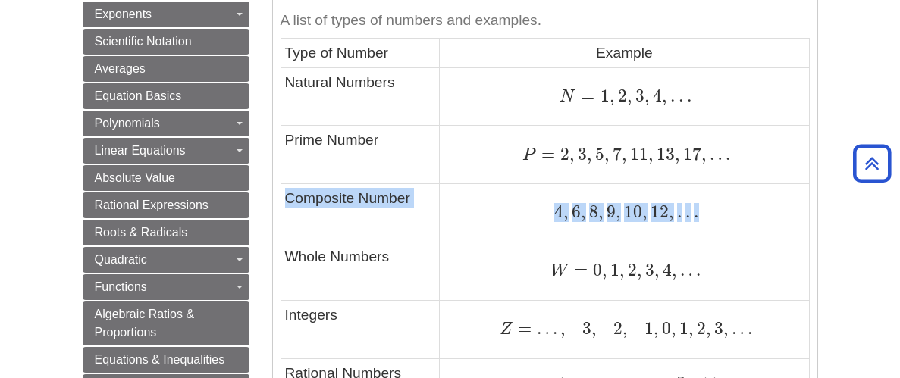
drag, startPoint x: 281, startPoint y: 205, endPoint x: 751, endPoint y: 218, distance: 470.2
click at [751, 218] on tr "Composite Number 4 , 6 , 8 , 9 , 10 , 12 , . . . 4 , 6 , 8 , 9 , 10 , 12 , . . ." at bounding box center [544, 213] width 528 height 58
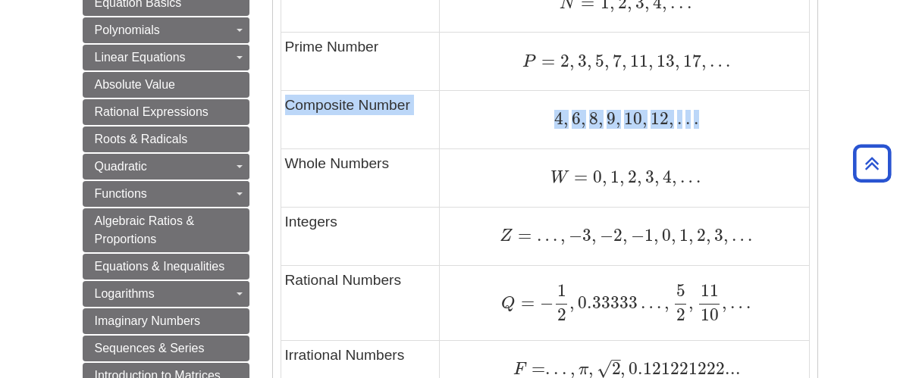
scroll to position [970, 0]
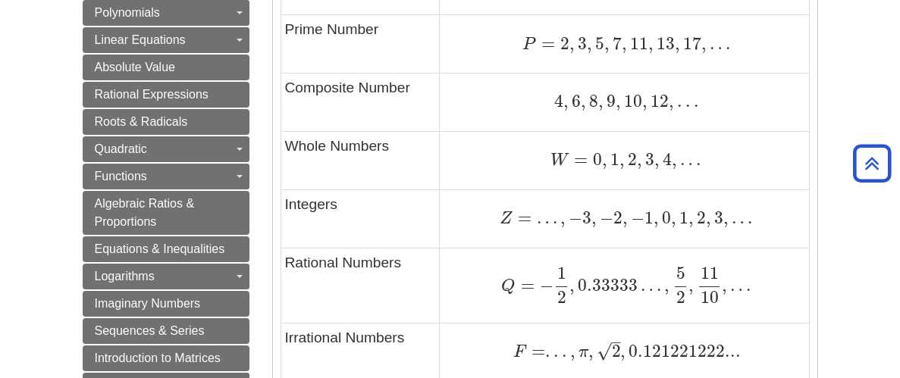
click at [279, 134] on div "A general example to help you recognize patterns and spot the information you'r…" at bounding box center [545, 207] width 544 height 744
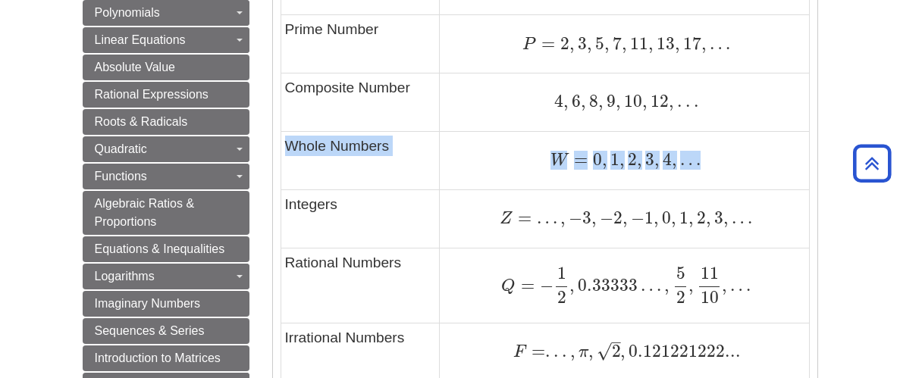
drag, startPoint x: 283, startPoint y: 139, endPoint x: 729, endPoint y: 148, distance: 445.9
click at [729, 148] on tr "Whole Numbers W = 0 , 1 , 2 , 3 , 4 , … W = 0 , 1 , 2 , 3 , 4 , …" at bounding box center [544, 161] width 528 height 58
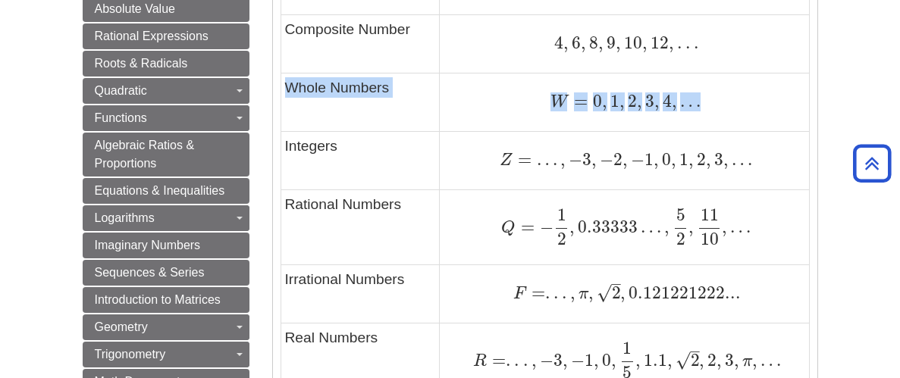
scroll to position [1029, 0]
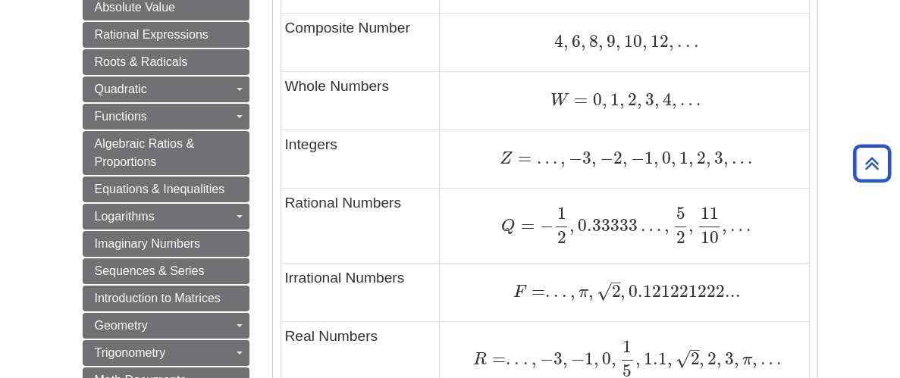
click at [292, 143] on td "Integers" at bounding box center [359, 159] width 159 height 58
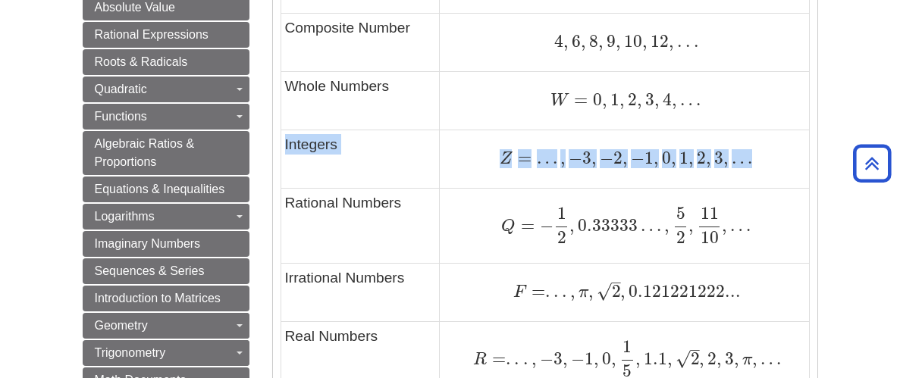
drag, startPoint x: 283, startPoint y: 144, endPoint x: 751, endPoint y: 167, distance: 469.1
click at [751, 167] on tr "Integers Z = … , − 3 , − 2 , − 1 , 0 , 1 , 2 , 3 , … Z = … , − 3 , − 2 , − 1 , …" at bounding box center [544, 159] width 528 height 58
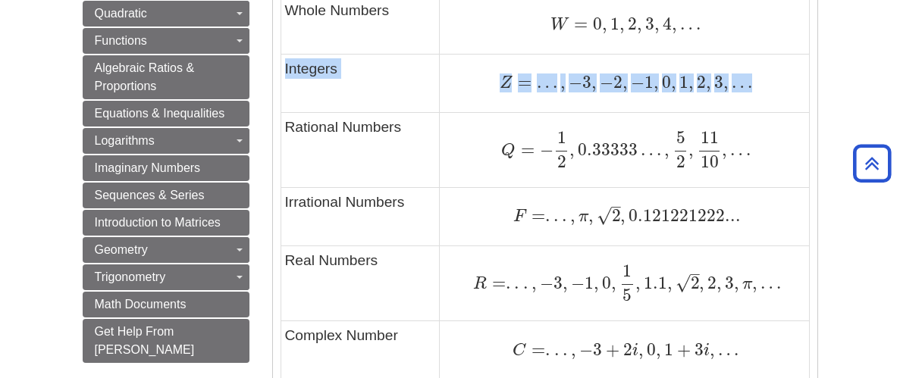
scroll to position [1116, 0]
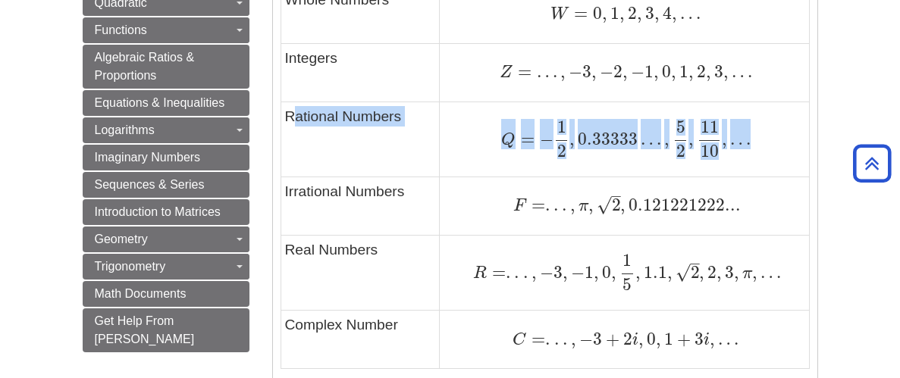
drag, startPoint x: 290, startPoint y: 114, endPoint x: 716, endPoint y: 164, distance: 428.9
click at [716, 164] on tr "Rational Numbers Q = − 1 2 , 0.33333 … , 5 2 , 11 10 , … Q = − 1 2 , 0.33333 … …" at bounding box center [544, 139] width 528 height 75
click at [372, 119] on td "Rational Numbers" at bounding box center [359, 139] width 159 height 75
drag, startPoint x: 296, startPoint y: 113, endPoint x: 751, endPoint y: 159, distance: 457.2
click at [749, 159] on tr "Rational Numbers Q = − 1 2 , 0.33333 … , 5 2 , 11 10 , … Q = − 1 2 , 0.33333 … …" at bounding box center [544, 139] width 528 height 75
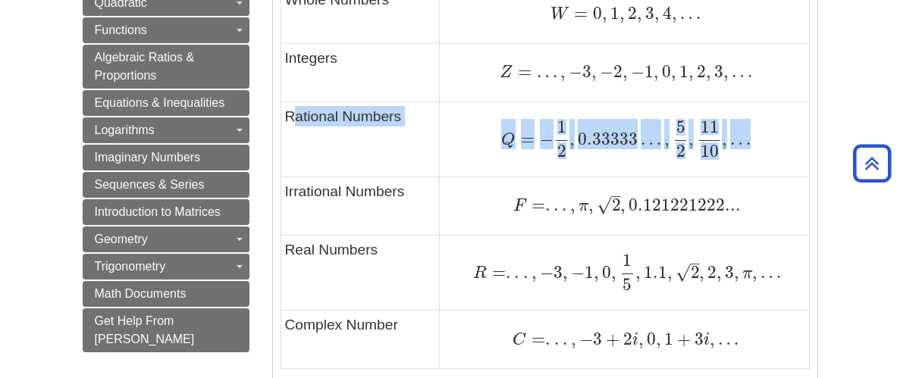
click at [480, 114] on td "Q = − 1 2 , 0.33333 … , 5 2 , 11 10 , … Q = − 1 2 , 0.33333 … , 5 2 , 11 10 , …" at bounding box center [624, 139] width 369 height 75
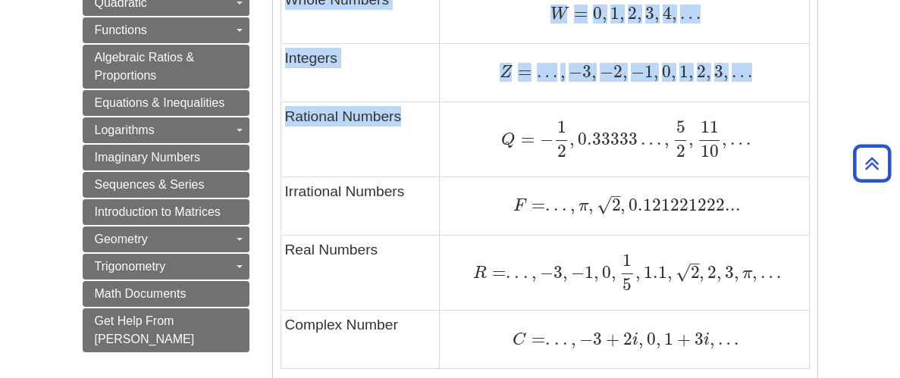
drag, startPoint x: 272, startPoint y: 111, endPoint x: 475, endPoint y: 118, distance: 202.5
click at [475, 118] on div "A general example to help you recognize patterns and spot the information you'r…" at bounding box center [545, 60] width 544 height 744
click at [453, 119] on td "Q = − 1 2 , 0.33333 … , 5 2 , 11 10 , … Q = − 1 2 , 0.33333 … , 5 2 , 11 10 , …" at bounding box center [624, 139] width 369 height 75
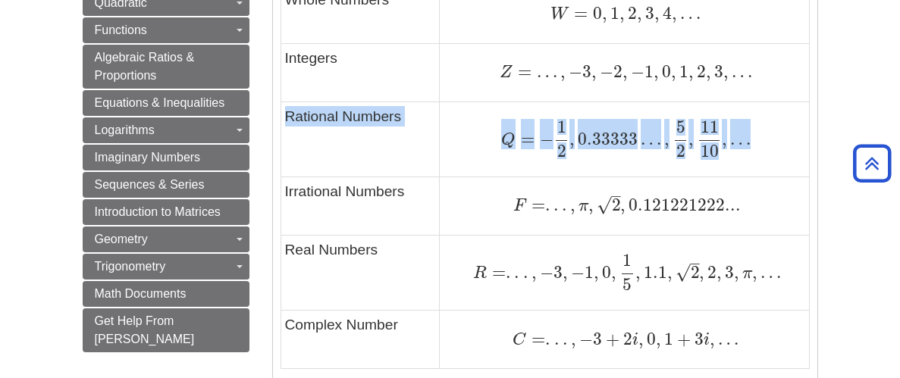
drag, startPoint x: 280, startPoint y: 115, endPoint x: 738, endPoint y: 158, distance: 460.7
click at [738, 158] on tr "Rational Numbers Q = − 1 2 , 0.33333 … , 5 2 , 11 10 , … Q = − 1 2 , 0.33333 … …" at bounding box center [544, 139] width 528 height 75
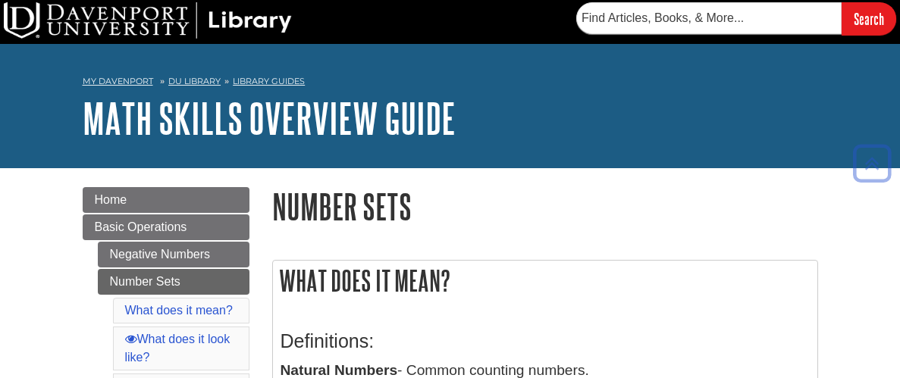
scroll to position [0, 0]
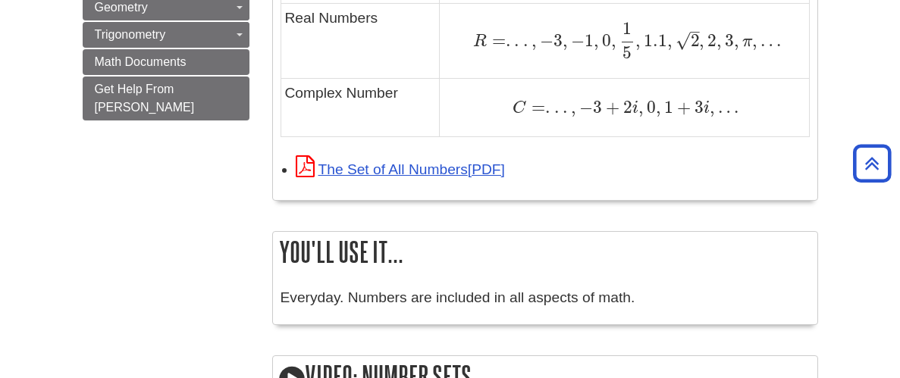
scroll to position [1346, 0]
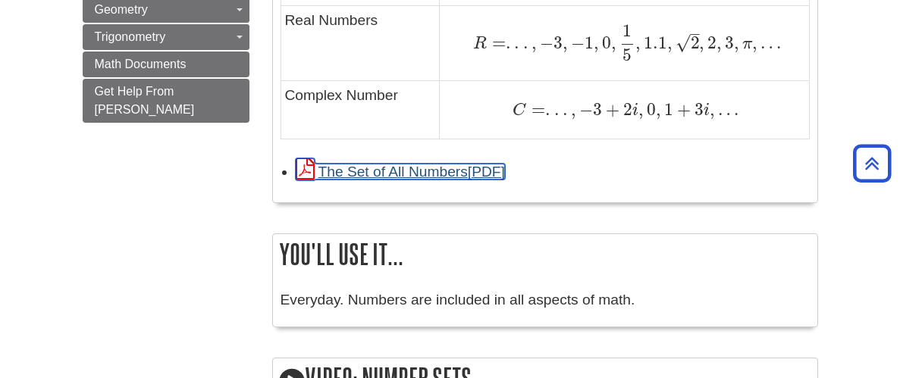
click at [379, 174] on link "The Set of All Numbers" at bounding box center [400, 172] width 209 height 16
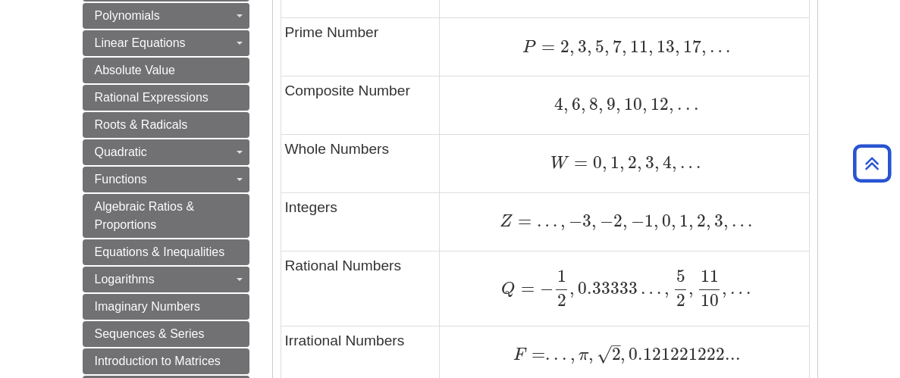
scroll to position [960, 0]
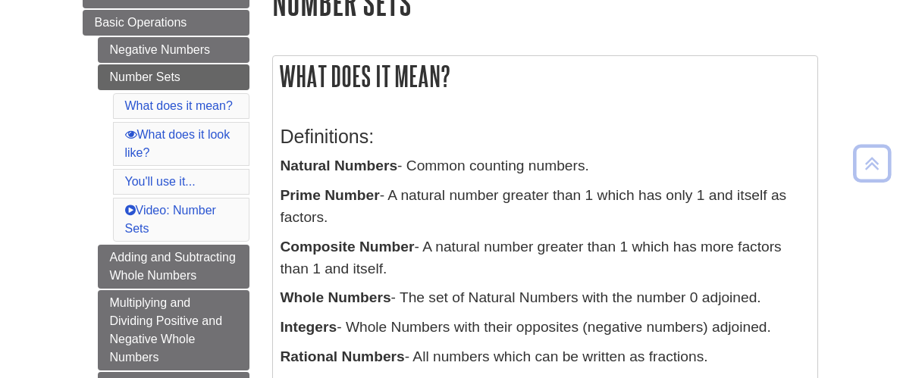
scroll to position [206, 0]
